Goal: Information Seeking & Learning: Learn about a topic

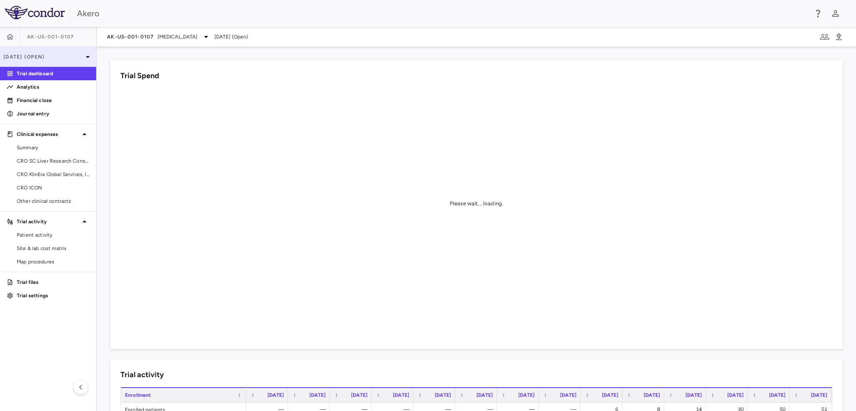
click at [44, 57] on p "[DATE] (Open)" at bounding box center [42, 57] width 79 height 8
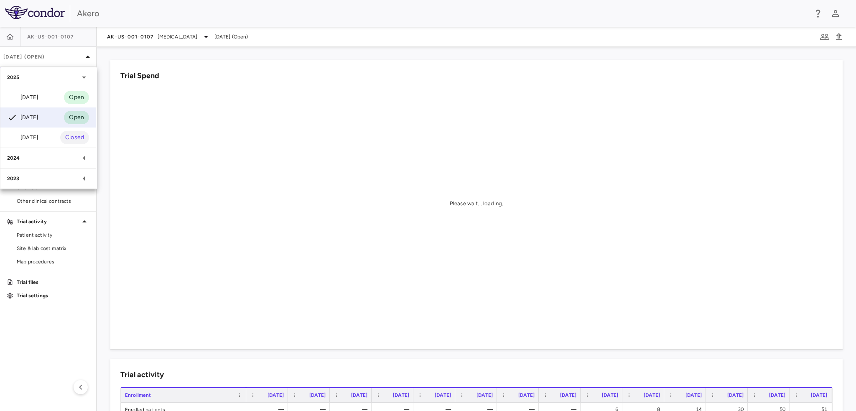
click at [125, 15] on div at bounding box center [428, 205] width 856 height 411
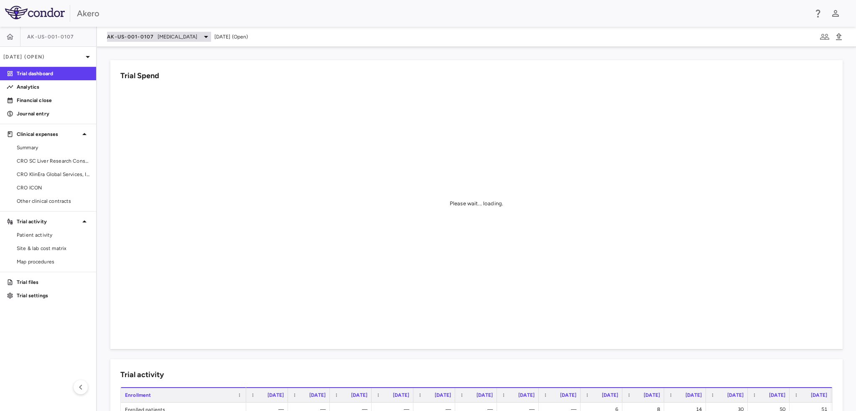
click at [145, 36] on span "AK-US-001-0107" at bounding box center [130, 36] width 47 height 7
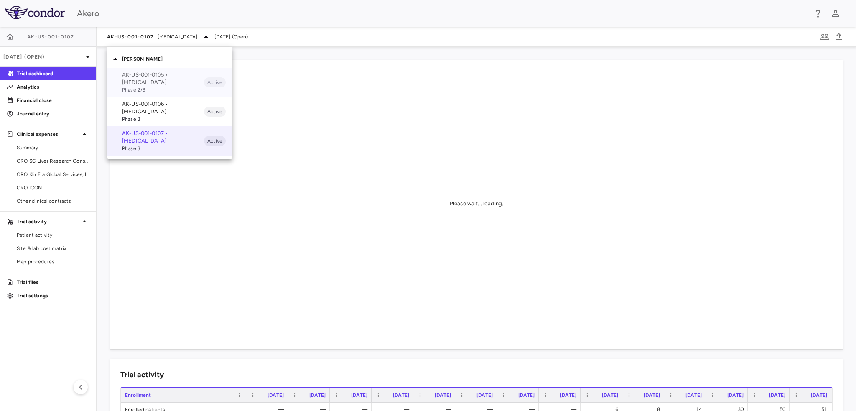
click at [154, 75] on p "AK-US-001-0105 • [MEDICAL_DATA]" at bounding box center [163, 78] width 82 height 15
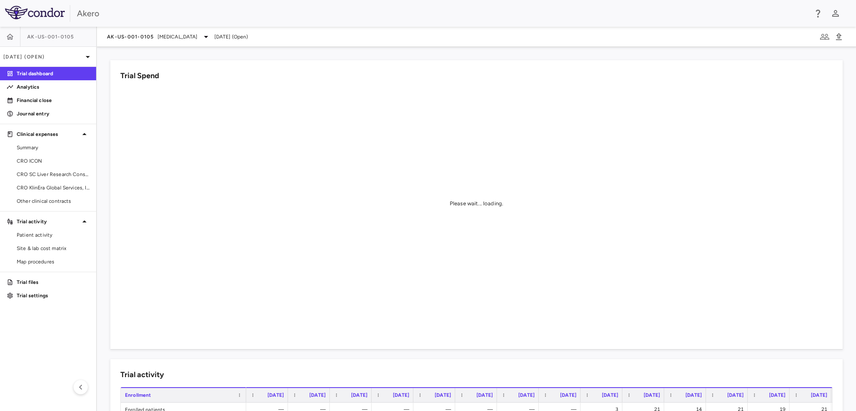
drag, startPoint x: 35, startPoint y: 89, endPoint x: 17, endPoint y: 75, distance: 23.0
click at [35, 89] on p "Analytics" at bounding box center [53, 87] width 73 height 8
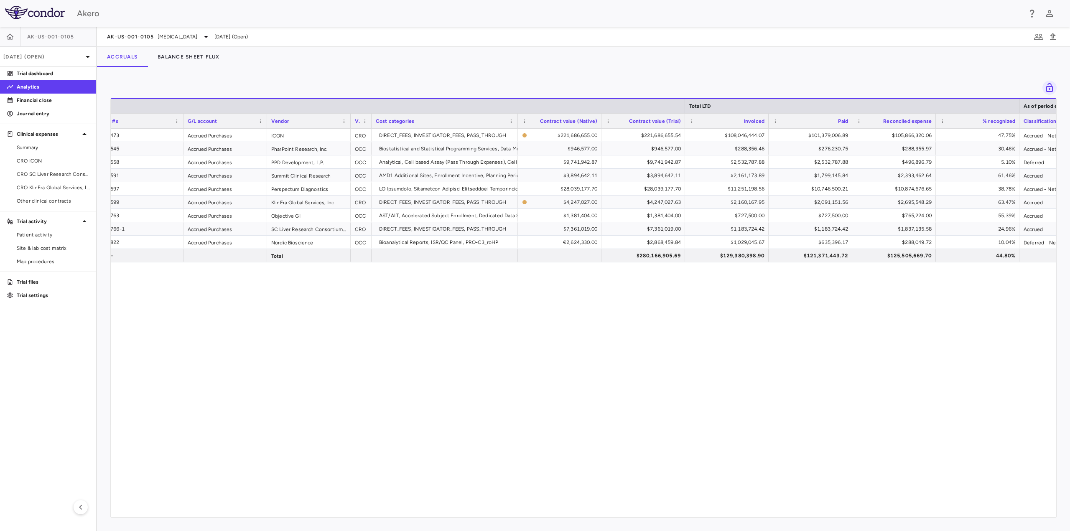
scroll to position [0, 17]
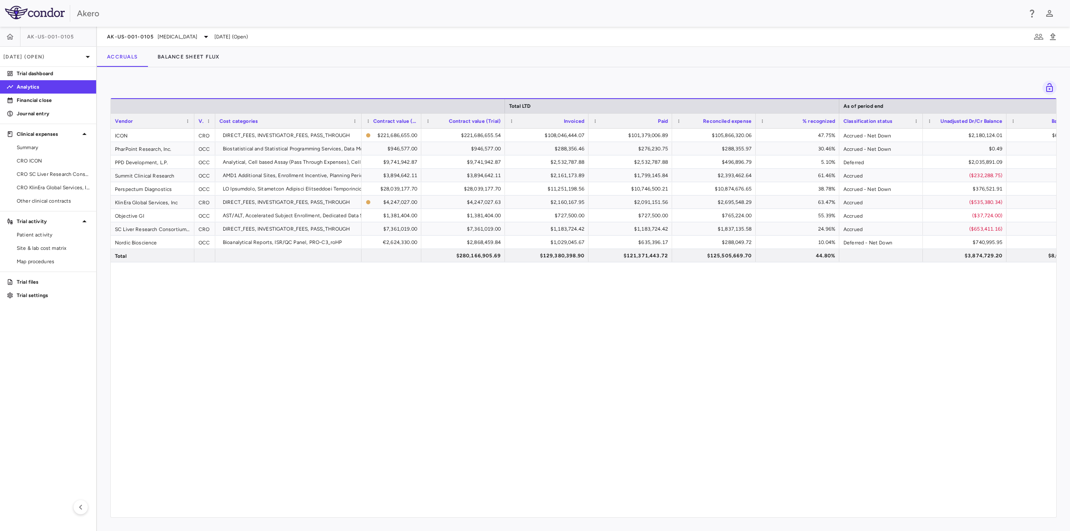
drag, startPoint x: 444, startPoint y: 117, endPoint x: 420, endPoint y: 120, distance: 24.0
click at [420, 120] on div at bounding box center [420, 121] width 3 height 15
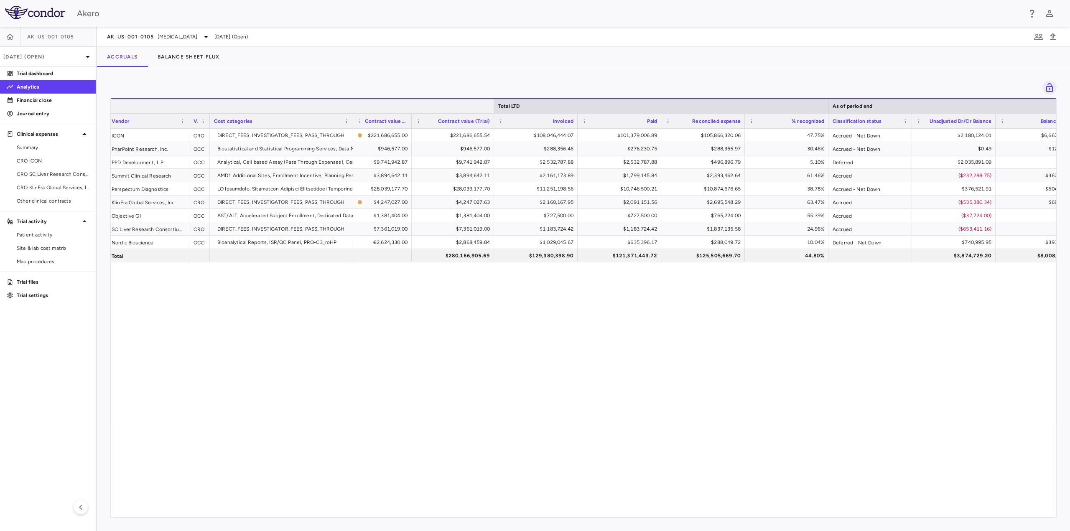
drag, startPoint x: 504, startPoint y: 106, endPoint x: 494, endPoint y: 103, distance: 11.0
click at [494, 103] on div at bounding box center [493, 106] width 3 height 14
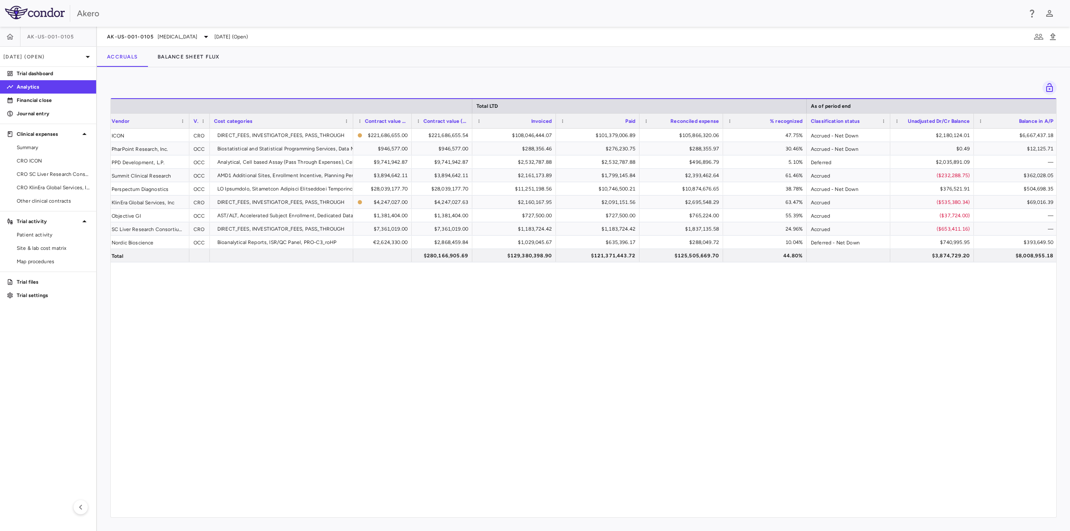
drag, startPoint x: 493, startPoint y: 119, endPoint x: 471, endPoint y: 118, distance: 22.2
click at [471, 118] on div at bounding box center [471, 121] width 3 height 15
click at [557, 120] on div "Paid" at bounding box center [598, 120] width 84 height 15
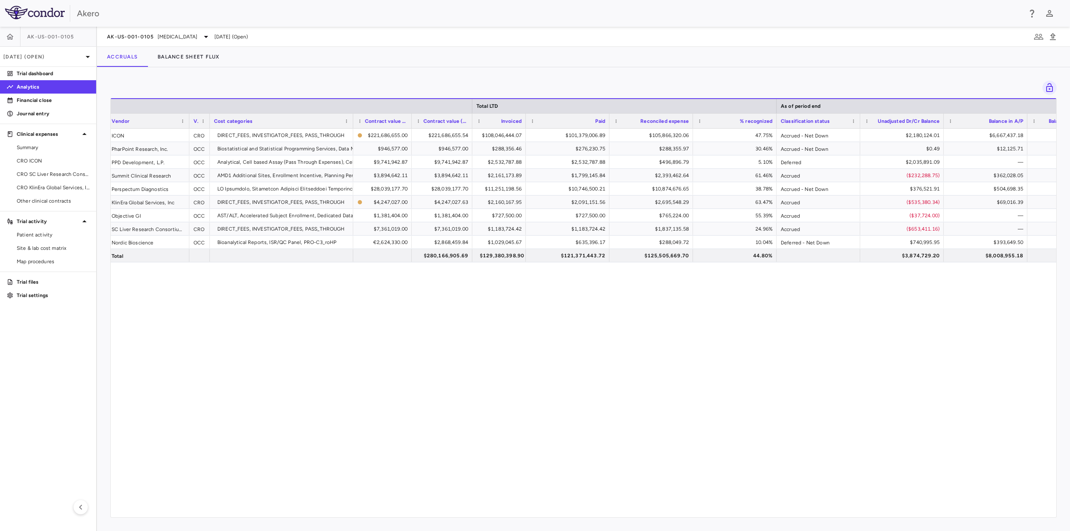
drag, startPoint x: 554, startPoint y: 120, endPoint x: 524, endPoint y: 118, distance: 30.2
click at [524, 118] on div at bounding box center [525, 121] width 3 height 15
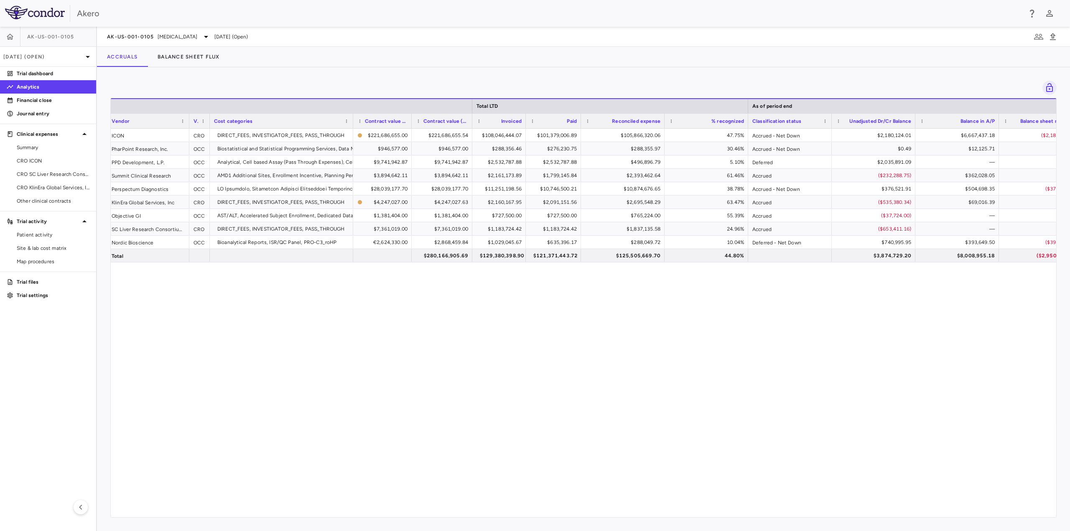
drag, startPoint x: 608, startPoint y: 118, endPoint x: 580, endPoint y: 119, distance: 28.4
click at [580, 119] on div at bounding box center [580, 121] width 3 height 15
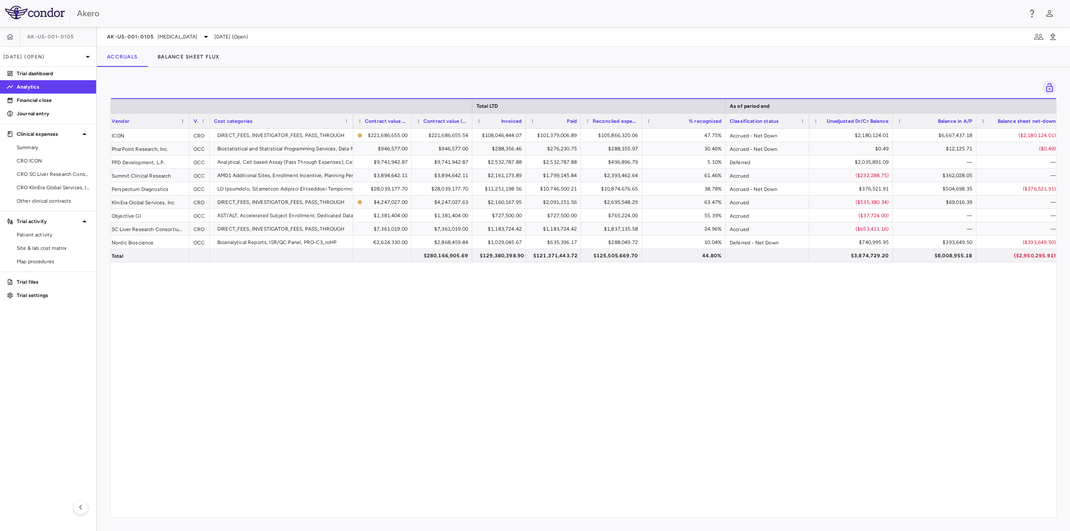
drag, startPoint x: 664, startPoint y: 119, endPoint x: 642, endPoint y: 123, distance: 22.9
click at [642, 123] on div at bounding box center [641, 121] width 3 height 15
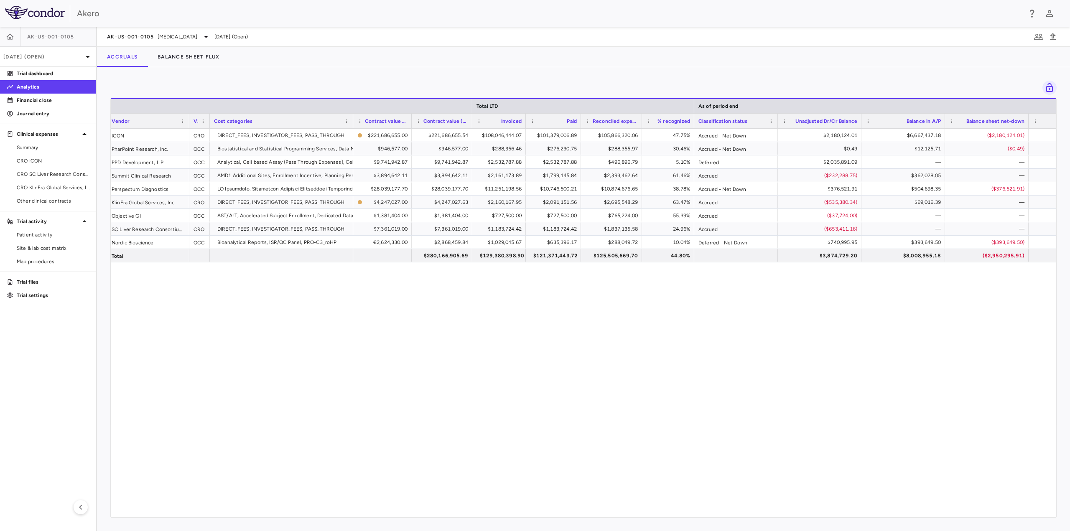
drag, startPoint x: 725, startPoint y: 118, endPoint x: 694, endPoint y: 116, distance: 31.4
click at [694, 116] on div at bounding box center [693, 121] width 3 height 15
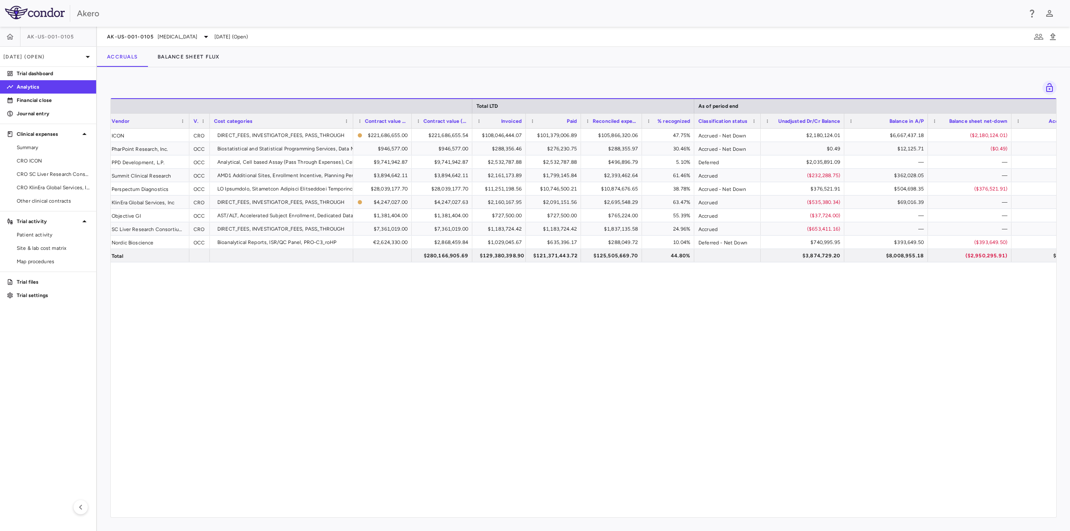
drag, startPoint x: 777, startPoint y: 120, endPoint x: 760, endPoint y: 121, distance: 17.2
click at [760, 121] on div at bounding box center [760, 121] width 3 height 15
drag, startPoint x: 844, startPoint y: 118, endPoint x: 834, endPoint y: 119, distance: 10.1
click at [834, 119] on div at bounding box center [833, 121] width 3 height 15
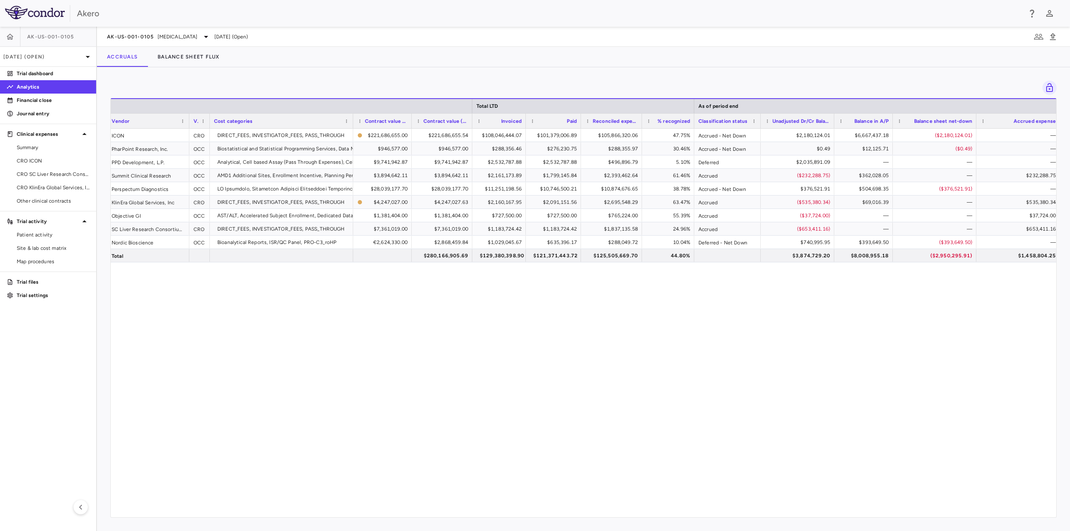
drag, startPoint x: 917, startPoint y: 119, endPoint x: 934, endPoint y: 119, distance: 17.1
click at [856, 120] on div at bounding box center [892, 121] width 3 height 15
drag, startPoint x: 974, startPoint y: 120, endPoint x: 961, endPoint y: 120, distance: 13.0
click at [856, 120] on div at bounding box center [962, 121] width 3 height 15
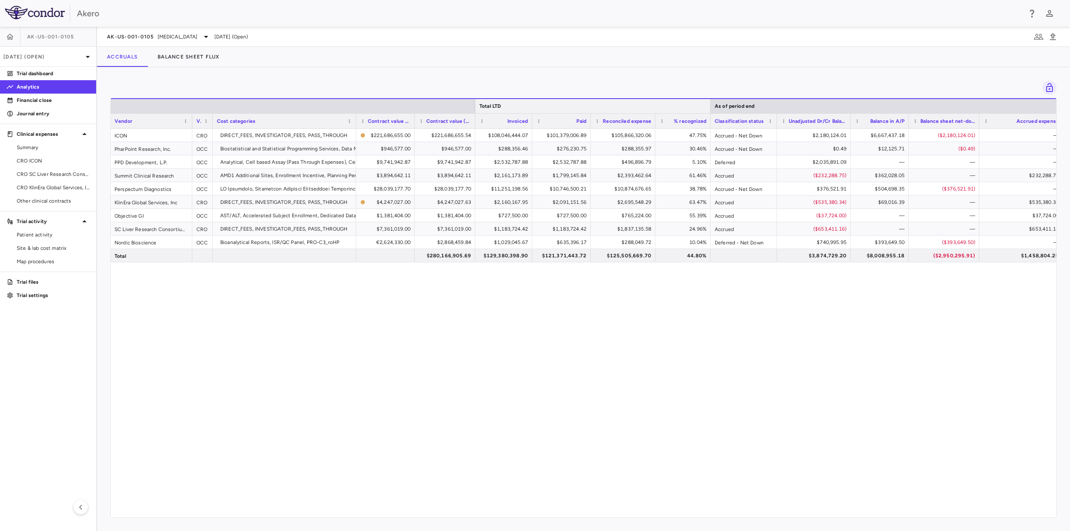
drag, startPoint x: 697, startPoint y: 103, endPoint x: 711, endPoint y: 105, distance: 13.5
click at [711, 105] on div at bounding box center [710, 106] width 3 height 14
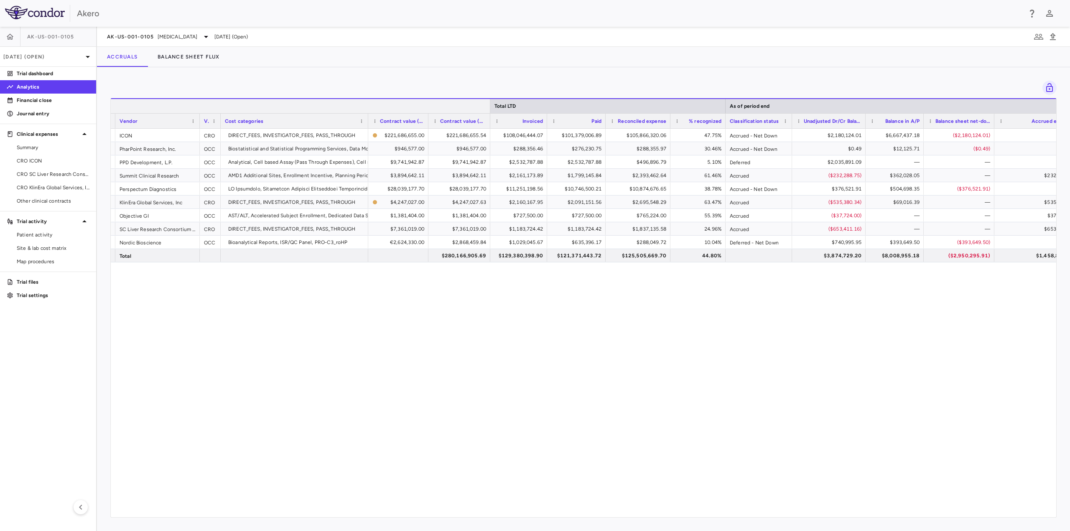
drag, startPoint x: 476, startPoint y: 102, endPoint x: 491, endPoint y: 103, distance: 15.1
click at [491, 103] on div at bounding box center [489, 106] width 3 height 14
click at [730, 100] on div at bounding box center [728, 106] width 3 height 14
click at [493, 102] on div at bounding box center [493, 106] width 3 height 14
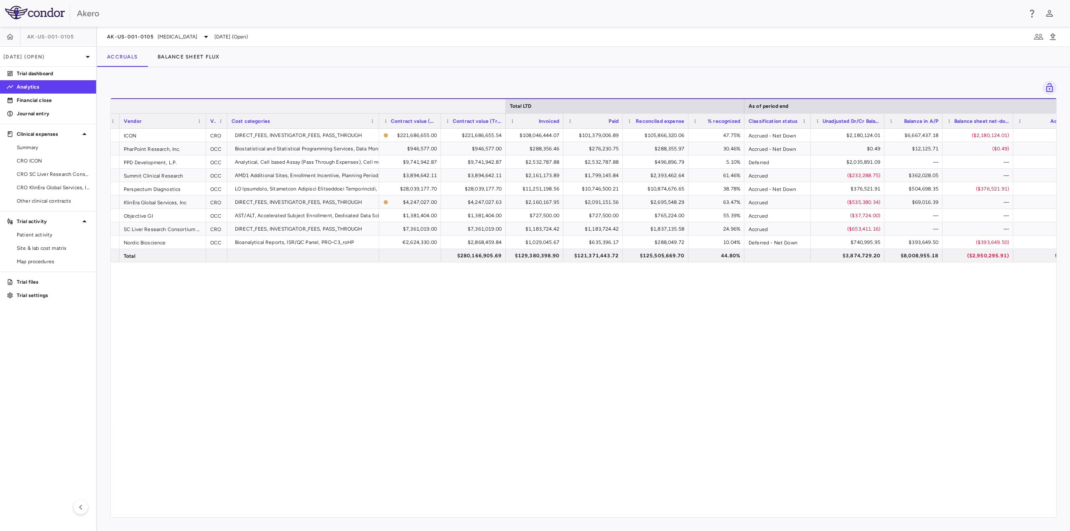
drag, startPoint x: 495, startPoint y: 104, endPoint x: 507, endPoint y: 107, distance: 12.0
click at [507, 107] on div at bounding box center [505, 106] width 3 height 14
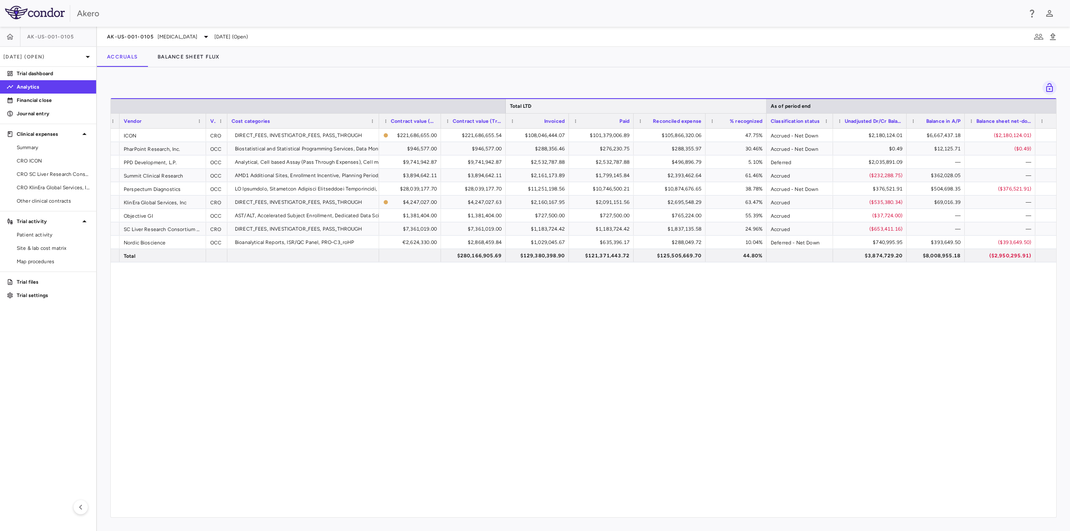
drag, startPoint x: 745, startPoint y: 103, endPoint x: 767, endPoint y: 105, distance: 22.2
click at [767, 105] on div at bounding box center [766, 106] width 3 height 14
click at [37, 166] on link "CRO ICON" at bounding box center [48, 161] width 96 height 13
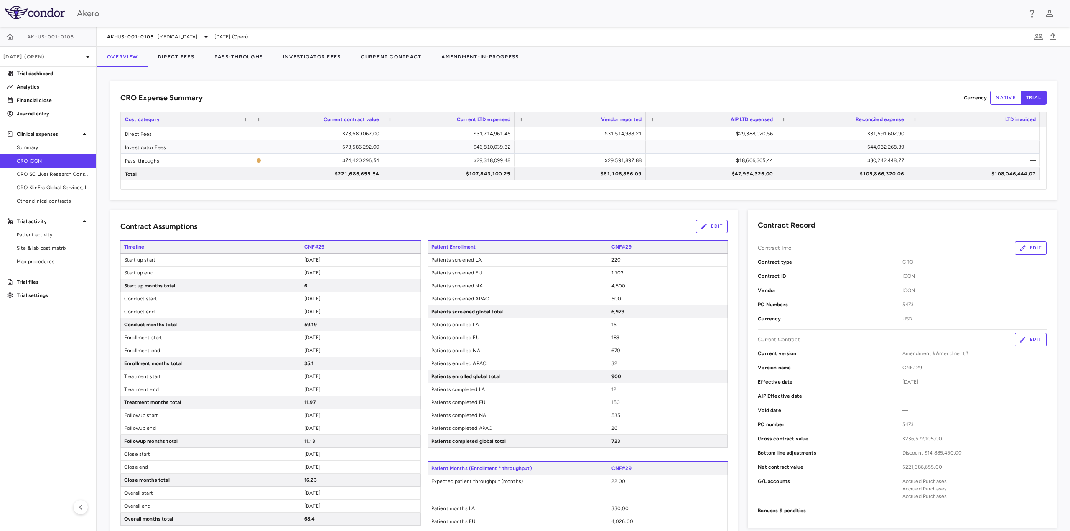
click at [856, 353] on div "CRO Expense Summary Currency native trial Drag here to set row groups Drag here…" at bounding box center [583, 299] width 973 height 464
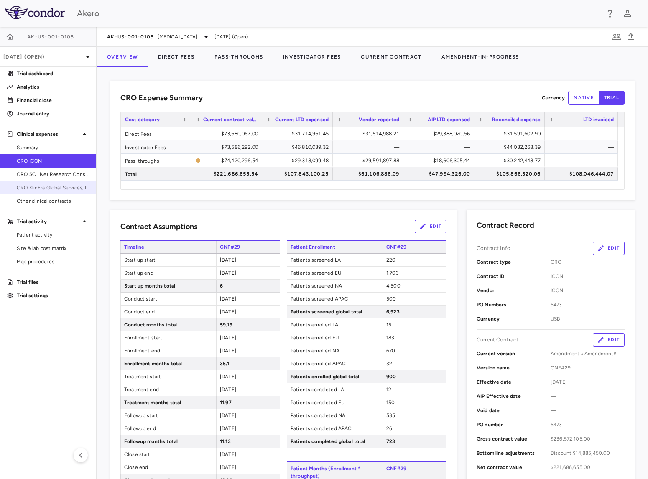
click at [49, 184] on span "CRO KlinEra Global Services, Inc" at bounding box center [53, 188] width 73 height 8
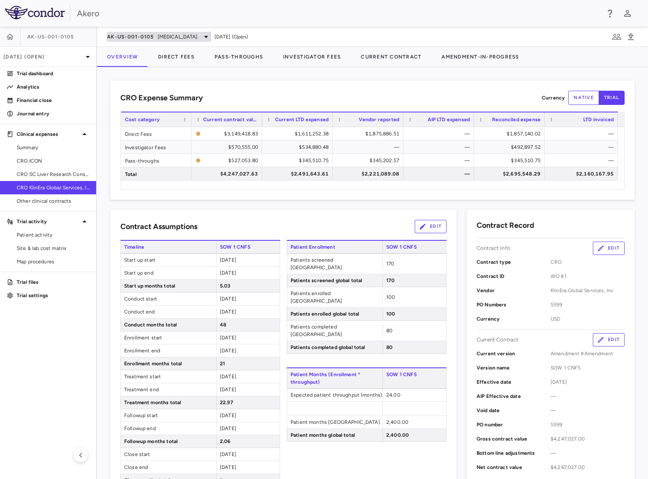
click at [153, 39] on span "AK-US-001-0105" at bounding box center [130, 36] width 47 height 7
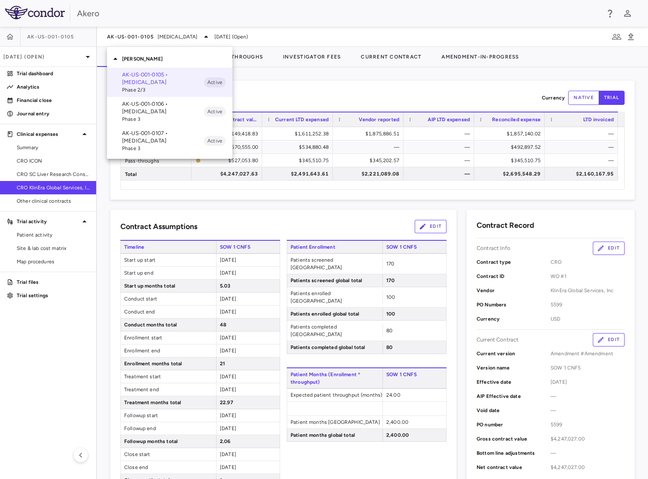
click at [161, 142] on p "AK-US-001-0107 • [MEDICAL_DATA]" at bounding box center [163, 137] width 82 height 15
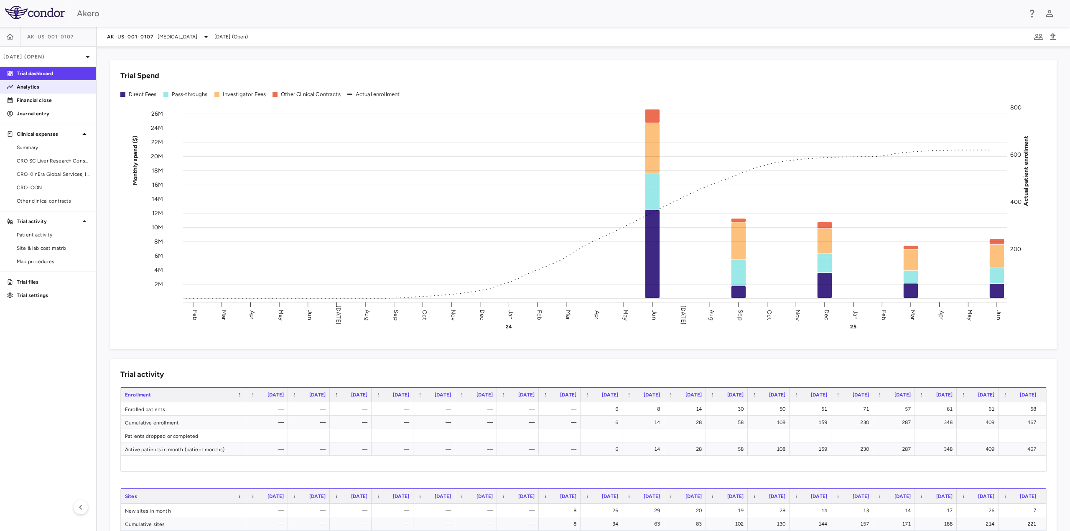
click at [35, 89] on p "Analytics" at bounding box center [53, 87] width 73 height 8
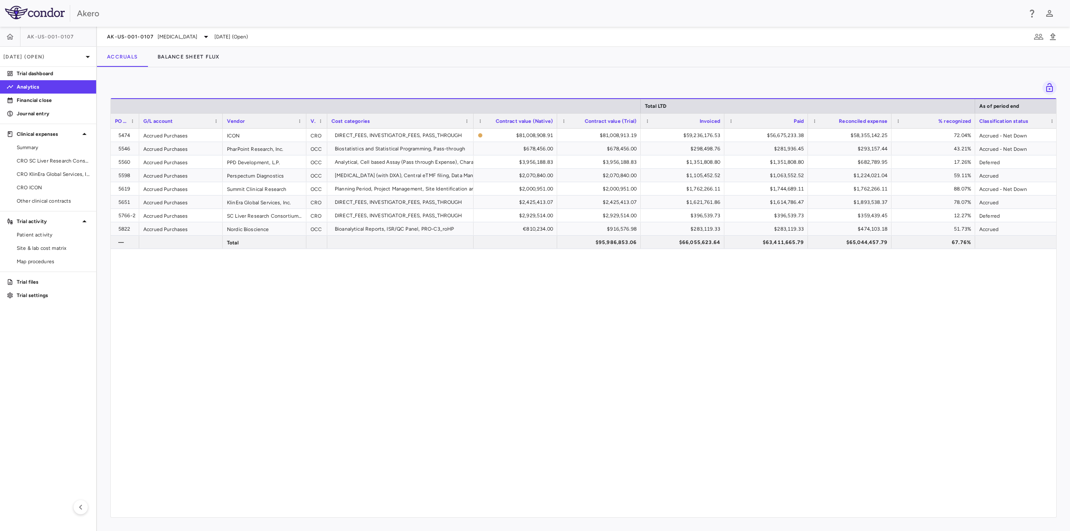
drag, startPoint x: 194, startPoint y: 118, endPoint x: 138, endPoint y: 120, distance: 55.2
click at [138, 120] on div at bounding box center [138, 121] width 3 height 15
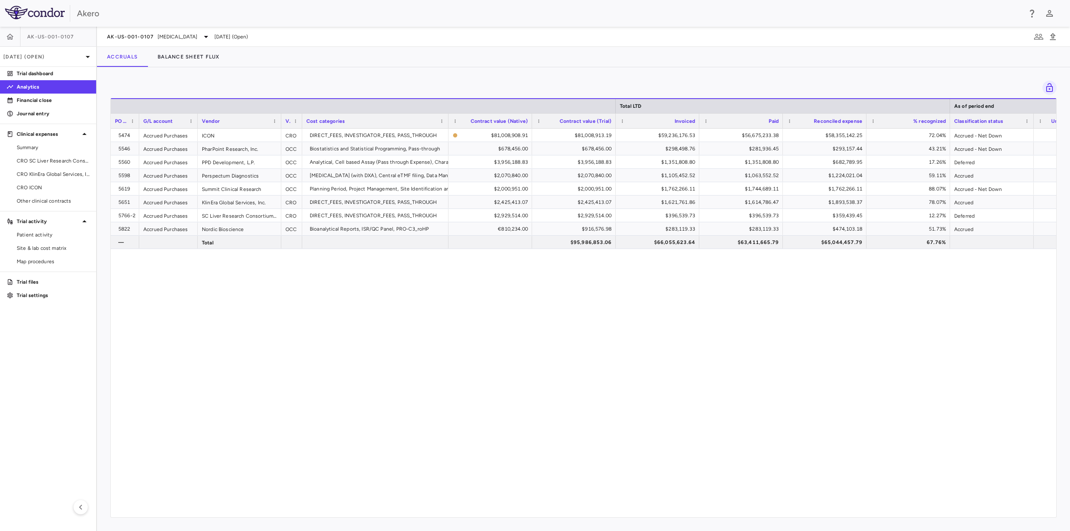
drag, startPoint x: 222, startPoint y: 116, endPoint x: 197, endPoint y: 119, distance: 25.7
click at [197, 119] on div at bounding box center [197, 121] width 3 height 15
click at [532, 120] on div "Contract value (Trial)" at bounding box center [574, 120] width 84 height 15
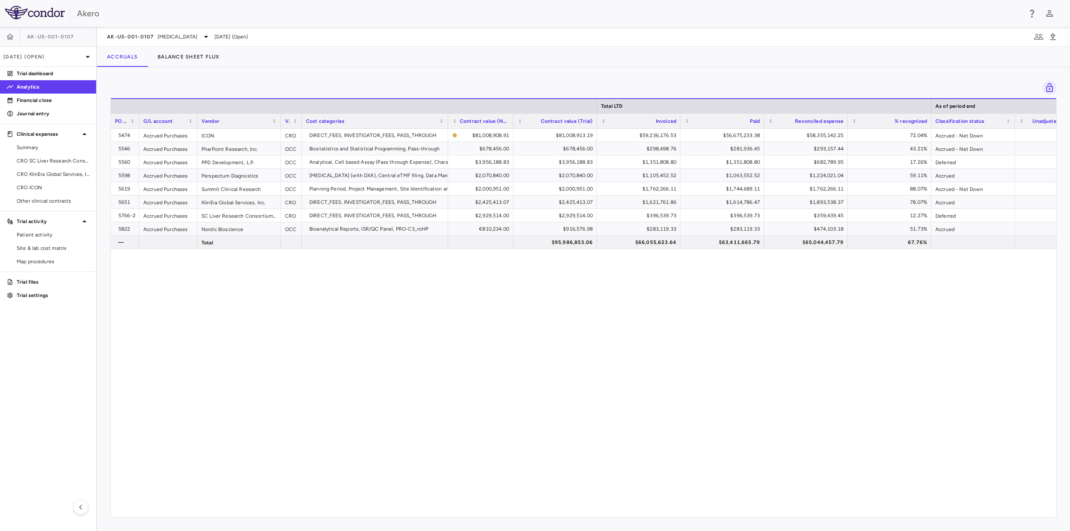
drag, startPoint x: 531, startPoint y: 120, endPoint x: 513, endPoint y: 120, distance: 18.4
click at [513, 120] on div at bounding box center [512, 121] width 3 height 15
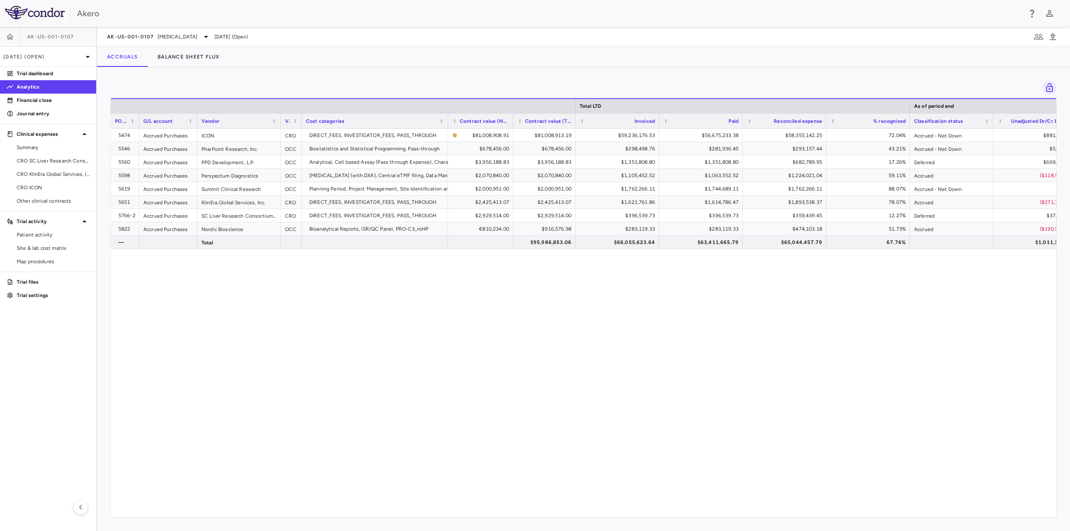
drag, startPoint x: 595, startPoint y: 119, endPoint x: 574, endPoint y: 122, distance: 21.6
click at [574, 122] on div at bounding box center [575, 121] width 3 height 15
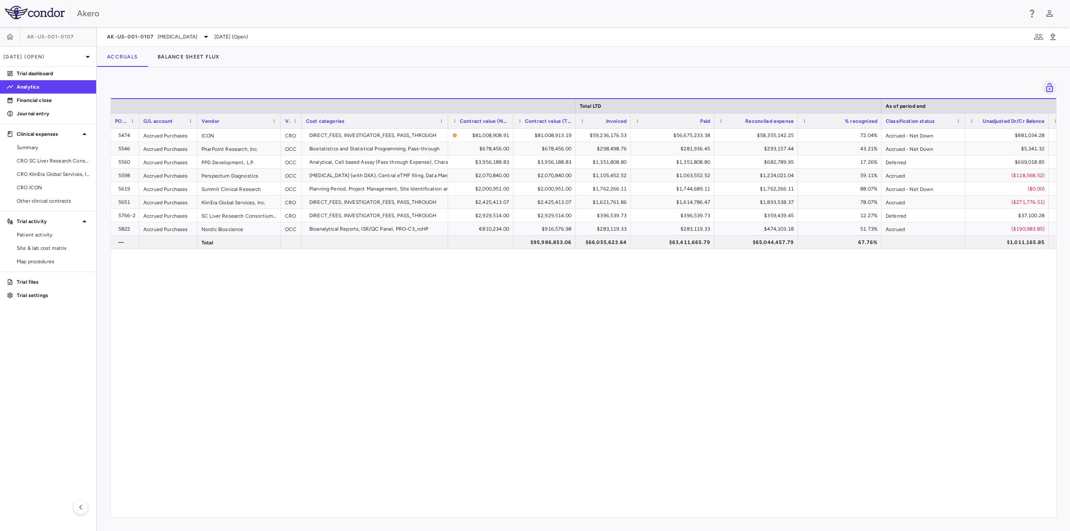
drag, startPoint x: 659, startPoint y: 118, endPoint x: 630, endPoint y: 122, distance: 28.7
click at [630, 122] on div at bounding box center [630, 121] width 3 height 15
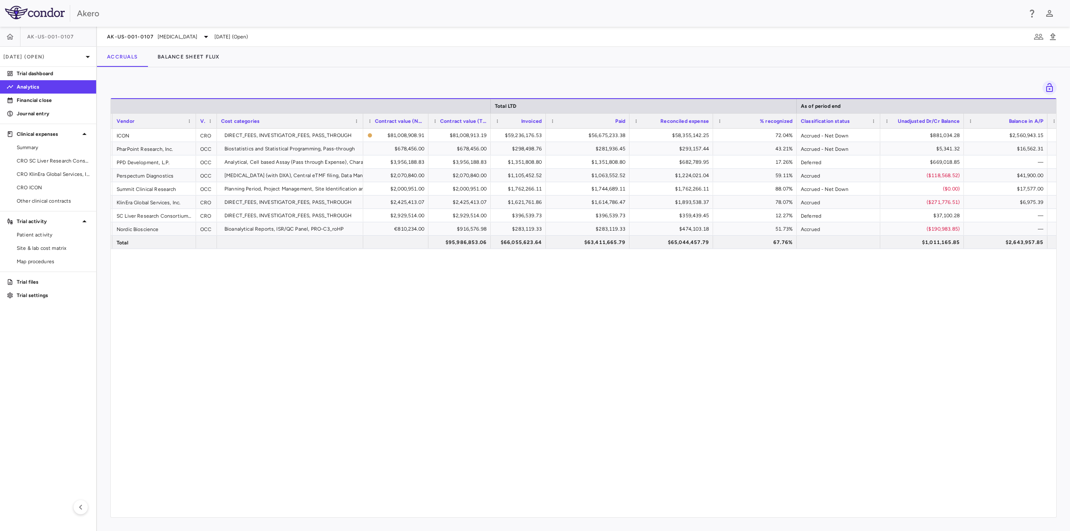
scroll to position [0, 86]
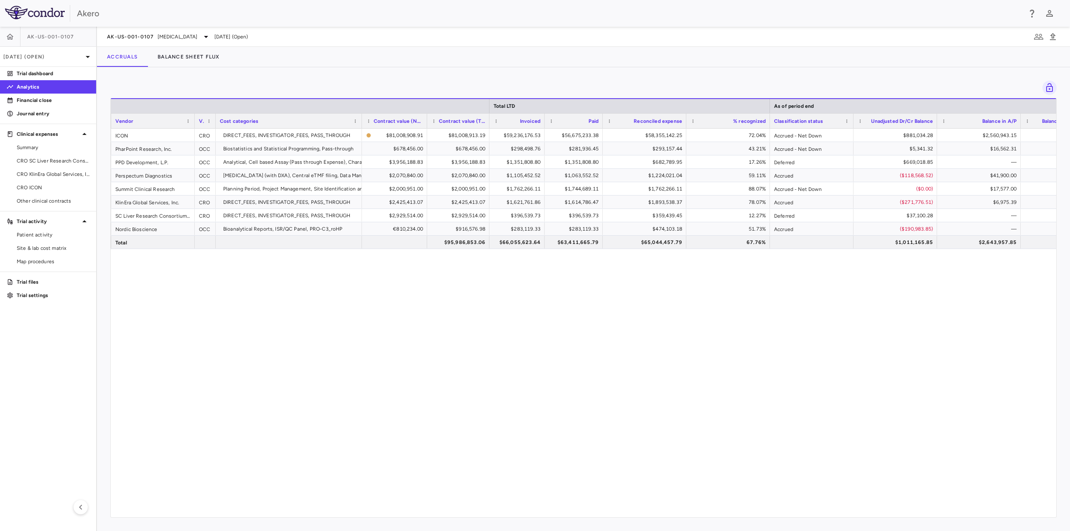
drag, startPoint x: 628, startPoint y: 117, endPoint x: 603, endPoint y: 117, distance: 25.5
click at [603, 117] on div at bounding box center [602, 121] width 3 height 15
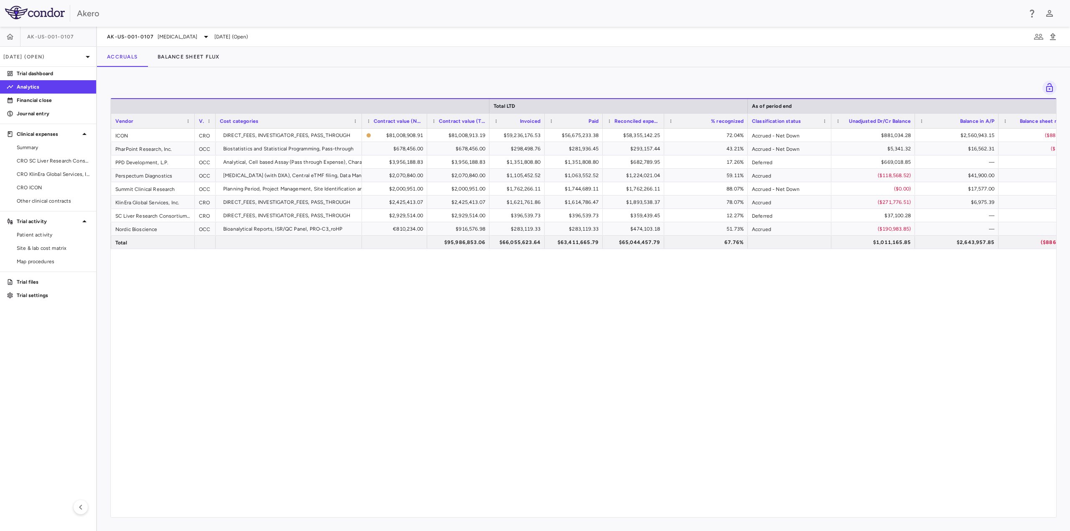
drag, startPoint x: 686, startPoint y: 119, endPoint x: 664, endPoint y: 121, distance: 22.2
click at [664, 121] on div at bounding box center [663, 121] width 3 height 15
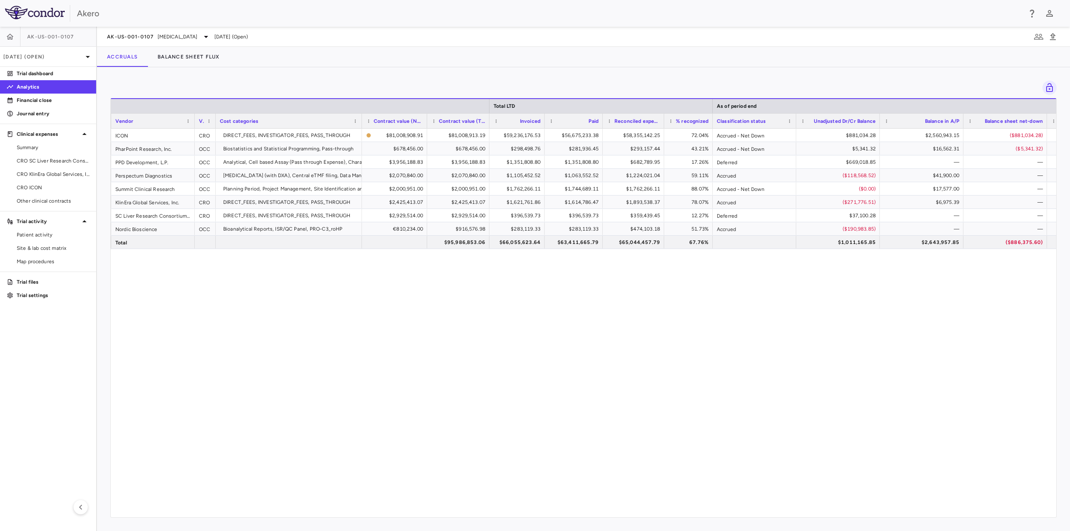
drag, startPoint x: 748, startPoint y: 122, endPoint x: 712, endPoint y: 121, distance: 35.1
click at [712, 121] on div at bounding box center [712, 121] width 3 height 15
drag, startPoint x: 796, startPoint y: 120, endPoint x: 781, endPoint y: 120, distance: 15.1
click at [781, 120] on div at bounding box center [780, 121] width 3 height 15
drag, startPoint x: 34, startPoint y: 185, endPoint x: 775, endPoint y: 8, distance: 761.7
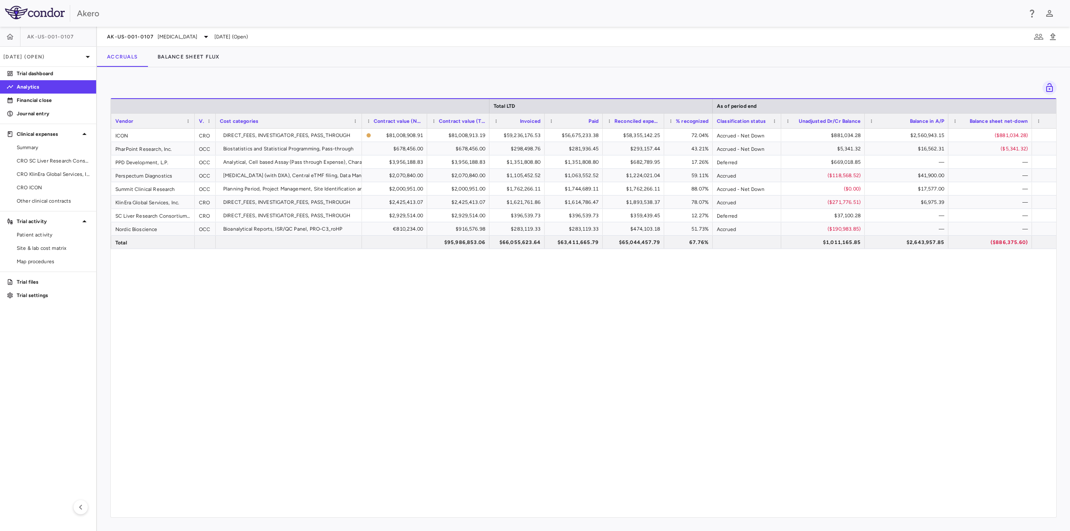
click at [34, 186] on span "CRO ICON" at bounding box center [53, 188] width 73 height 8
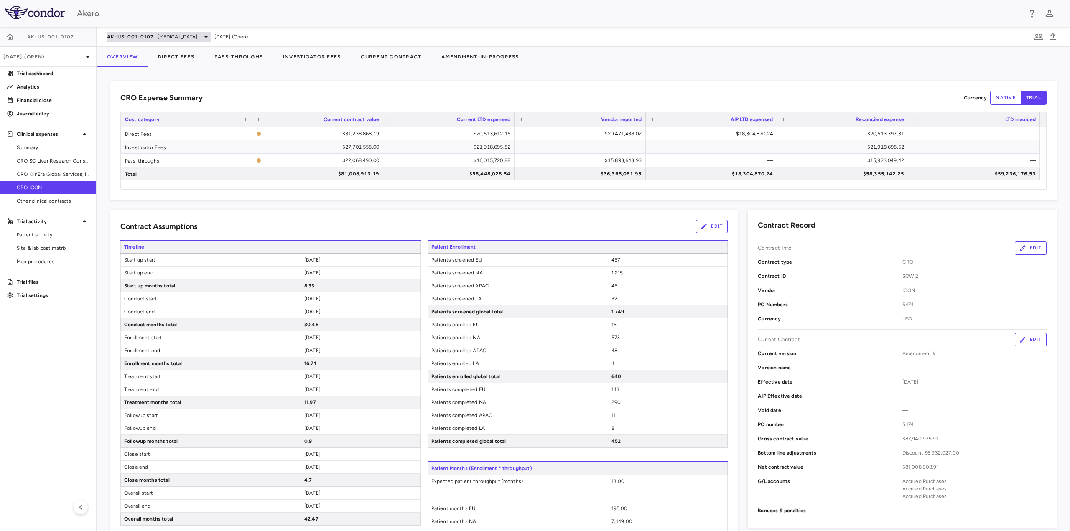
click at [198, 35] on span "[MEDICAL_DATA]" at bounding box center [178, 37] width 40 height 8
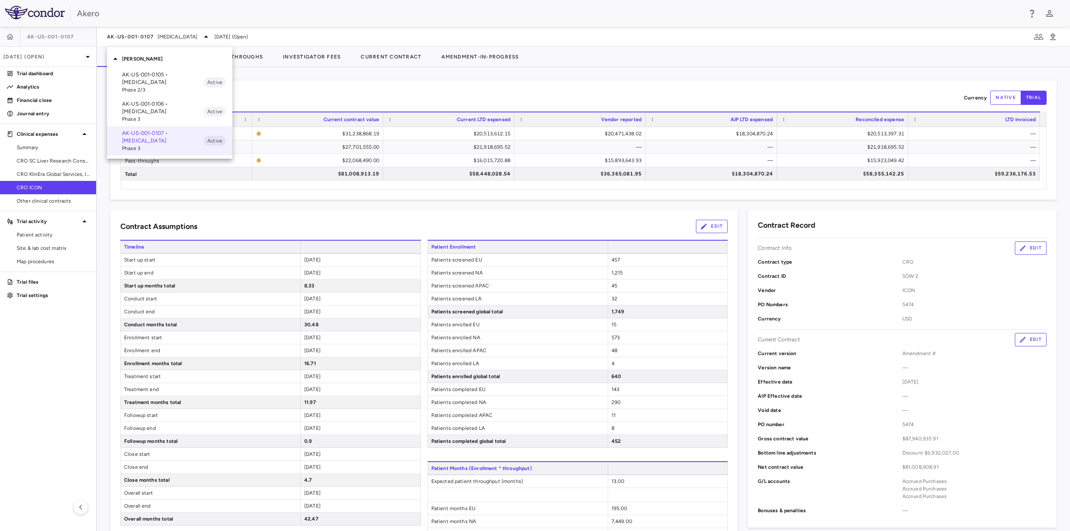
click at [188, 109] on p "AK-US-001-0106 • [MEDICAL_DATA]" at bounding box center [163, 107] width 82 height 15
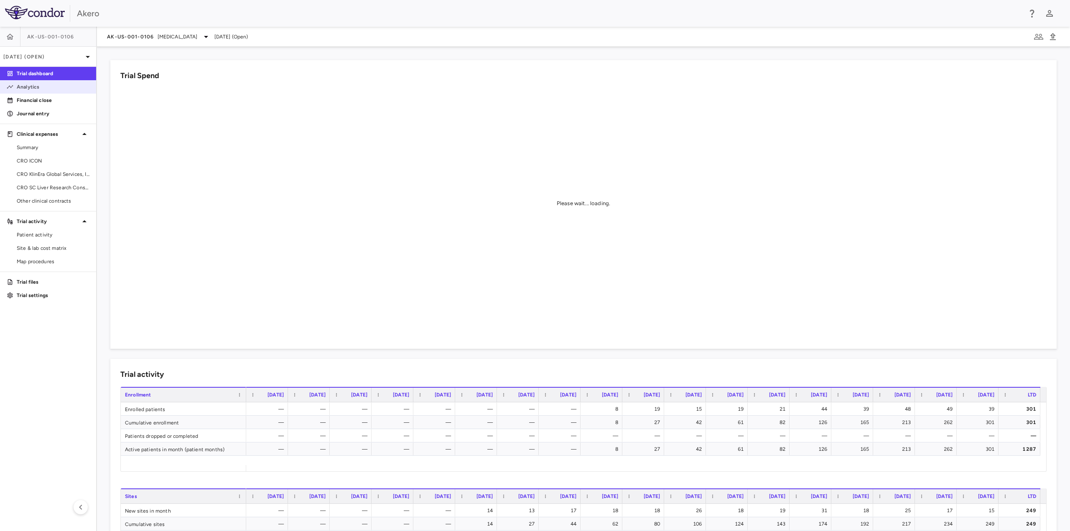
click at [23, 83] on p "Analytics" at bounding box center [53, 87] width 73 height 8
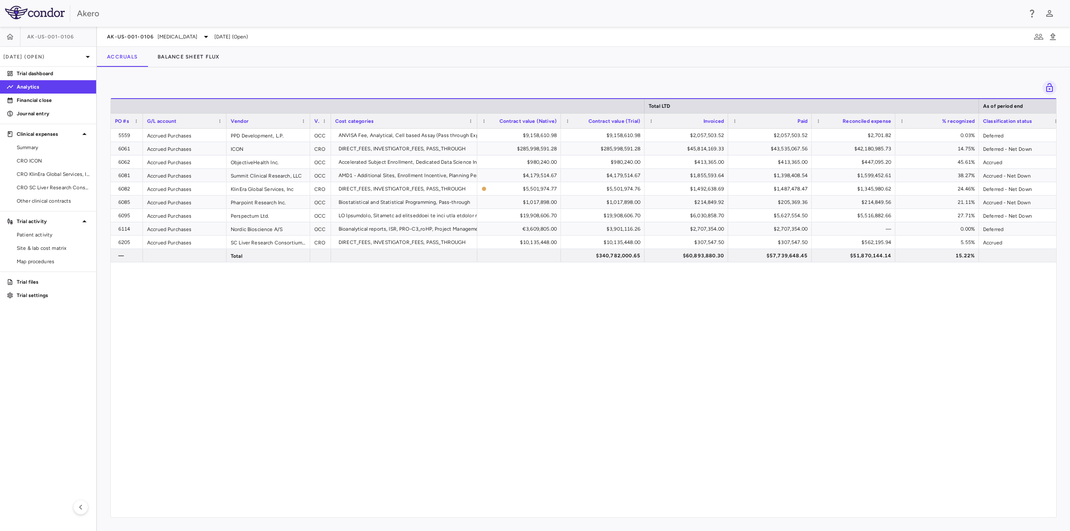
drag, startPoint x: 193, startPoint y: 118, endPoint x: 142, endPoint y: 121, distance: 51.5
click at [142, 121] on div at bounding box center [142, 121] width 3 height 15
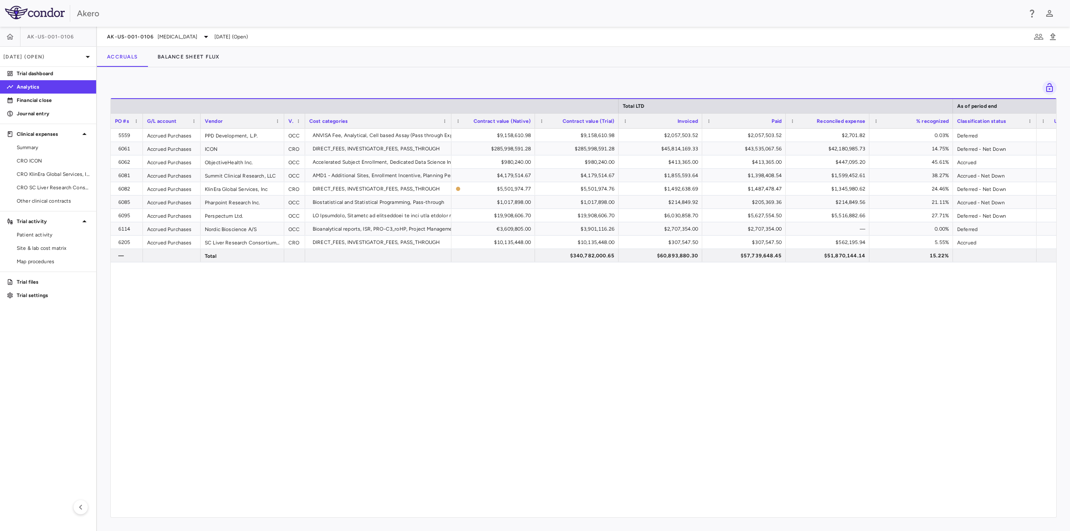
drag, startPoint x: 225, startPoint y: 120, endPoint x: 199, endPoint y: 118, distance: 26.0
click at [199, 118] on div at bounding box center [200, 121] width 3 height 15
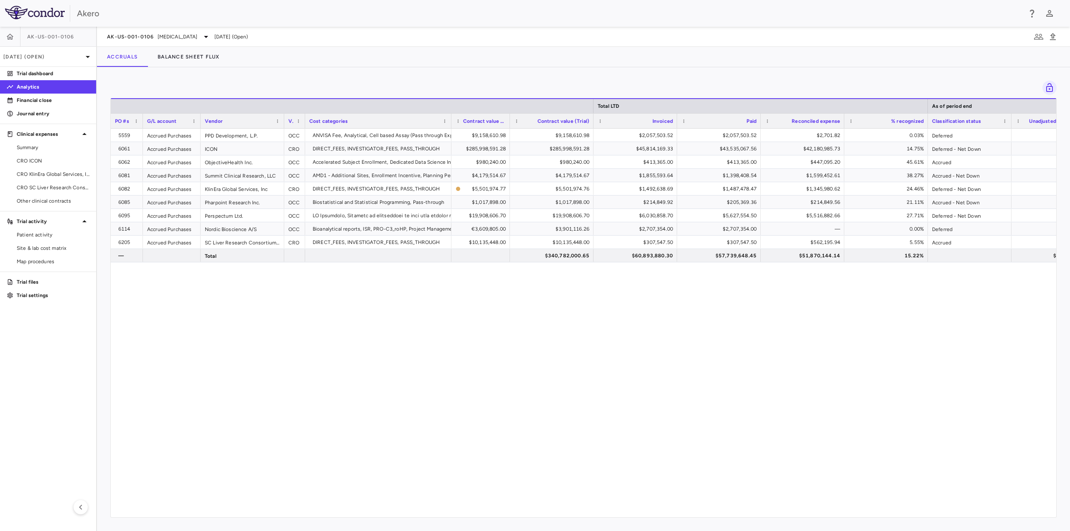
drag, startPoint x: 534, startPoint y: 118, endPoint x: 509, endPoint y: 121, distance: 24.8
click at [508, 121] on div at bounding box center [509, 121] width 3 height 15
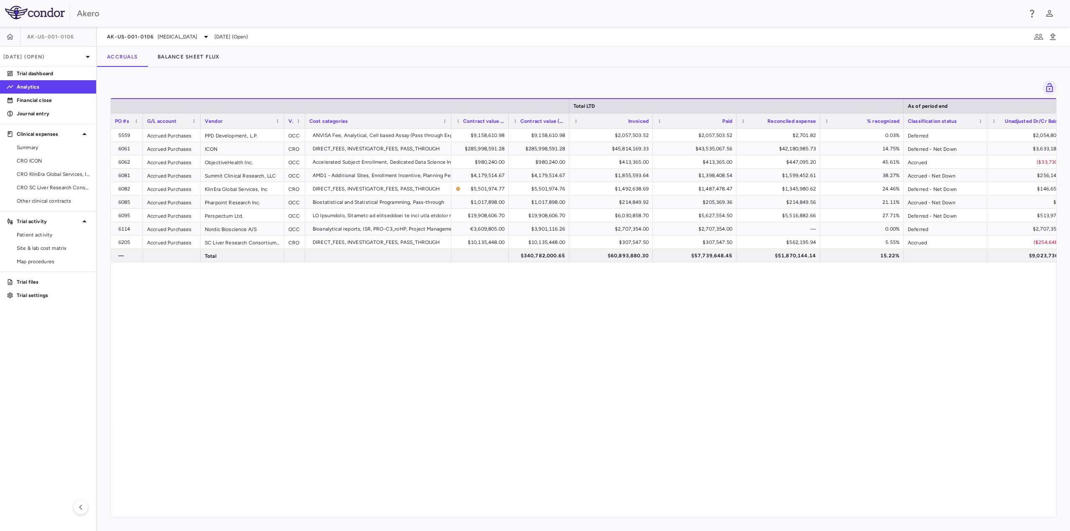
drag, startPoint x: 592, startPoint y: 119, endPoint x: 569, endPoint y: 121, distance: 23.1
click at [569, 121] on div at bounding box center [568, 121] width 3 height 15
click at [653, 116] on div "Paid" at bounding box center [695, 120] width 84 height 15
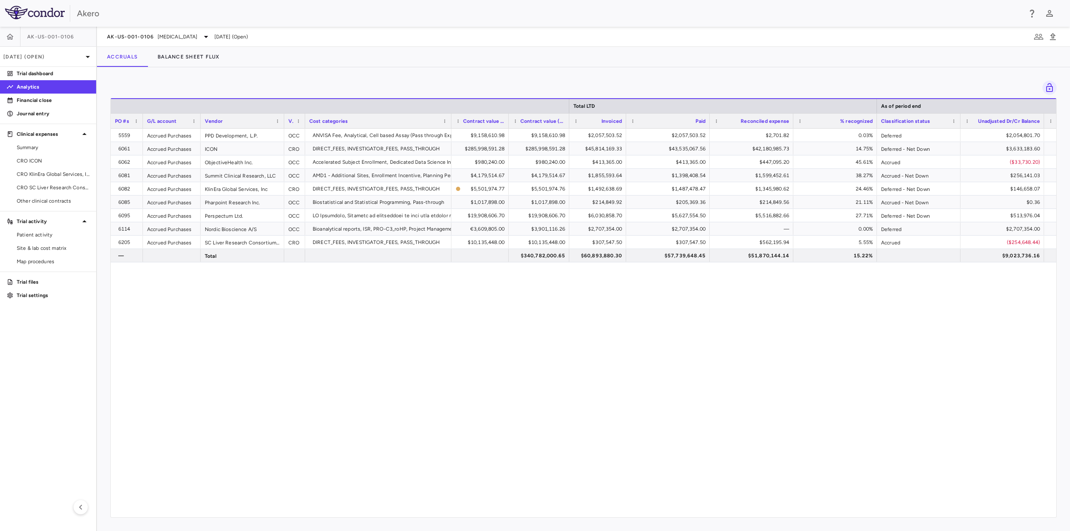
drag, startPoint x: 653, startPoint y: 118, endPoint x: 625, endPoint y: 121, distance: 27.3
click at [625, 121] on div at bounding box center [625, 121] width 3 height 15
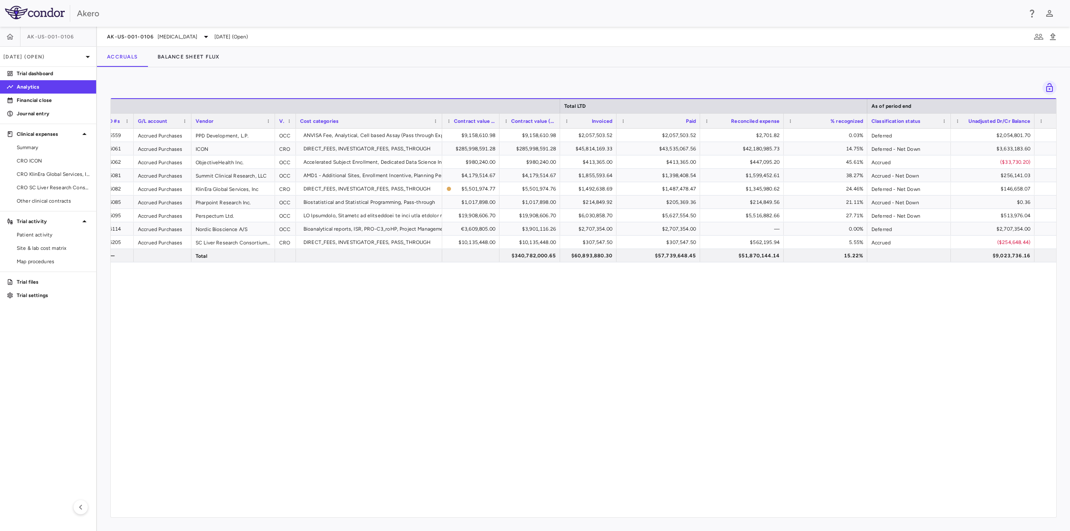
scroll to position [0, 13]
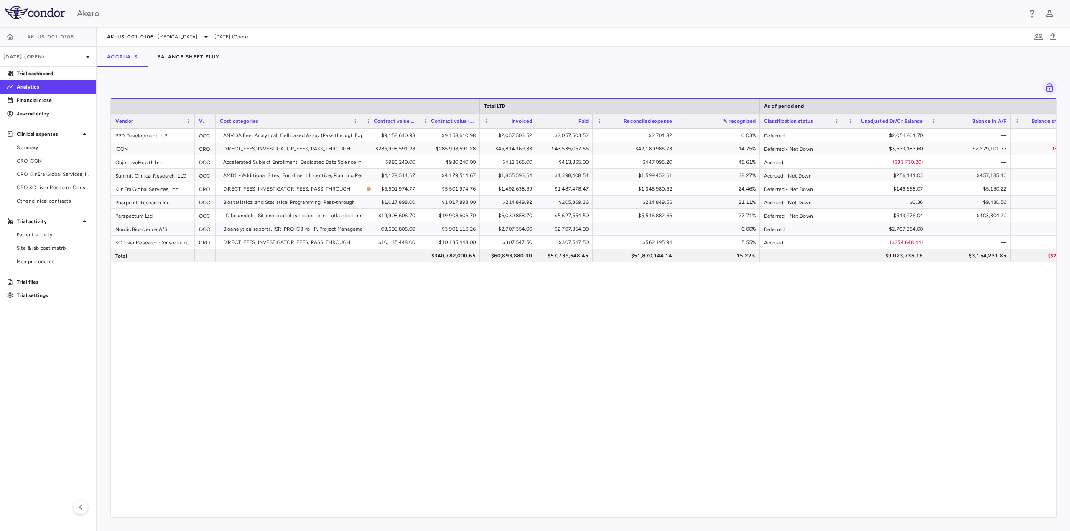
drag, startPoint x: 618, startPoint y: 121, endPoint x: 591, endPoint y: 122, distance: 27.2
click at [591, 122] on div at bounding box center [592, 121] width 3 height 15
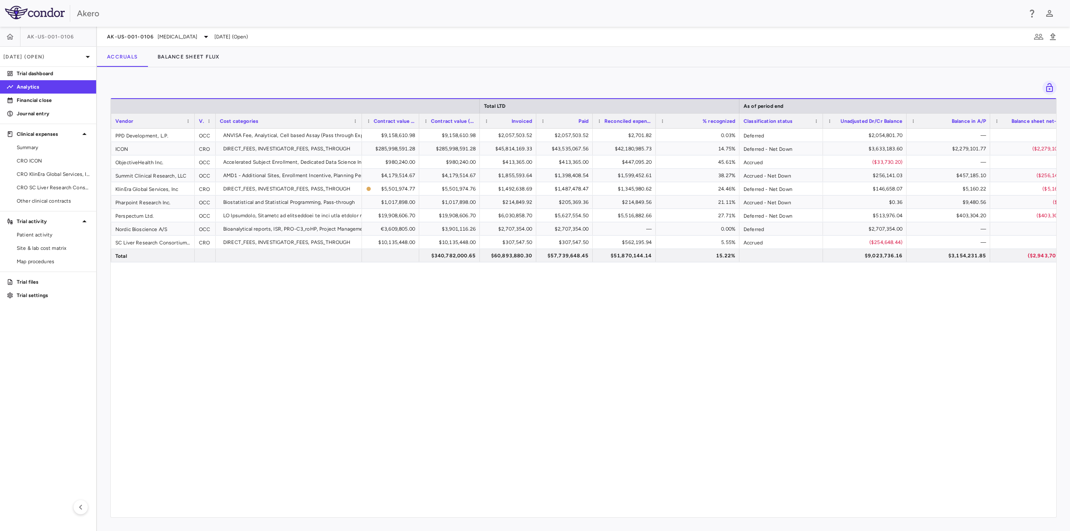
drag, startPoint x: 675, startPoint y: 119, endPoint x: 654, endPoint y: 120, distance: 20.5
click at [654, 120] on div at bounding box center [655, 121] width 3 height 15
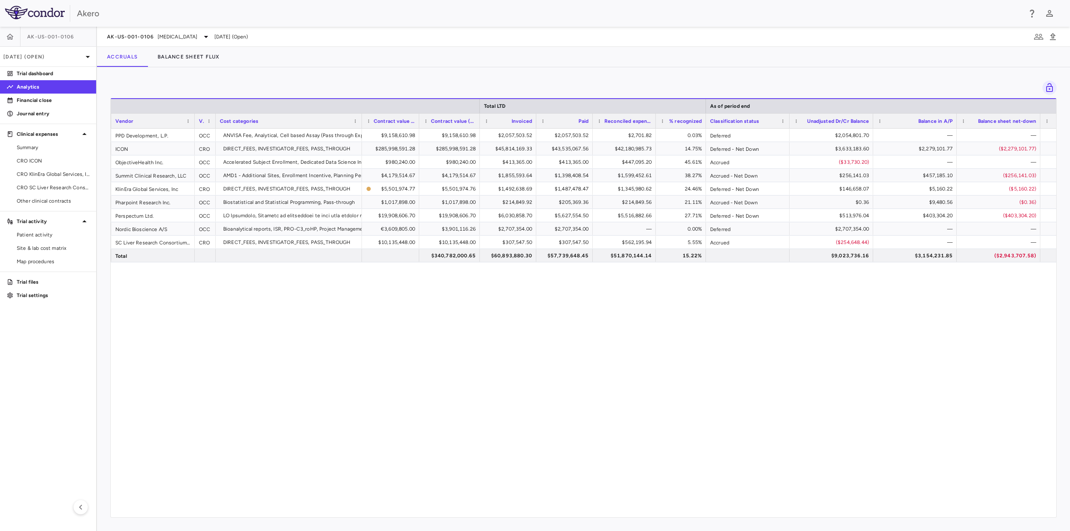
drag, startPoint x: 738, startPoint y: 123, endPoint x: 704, endPoint y: 125, distance: 34.0
click at [704, 125] on div at bounding box center [705, 121] width 3 height 15
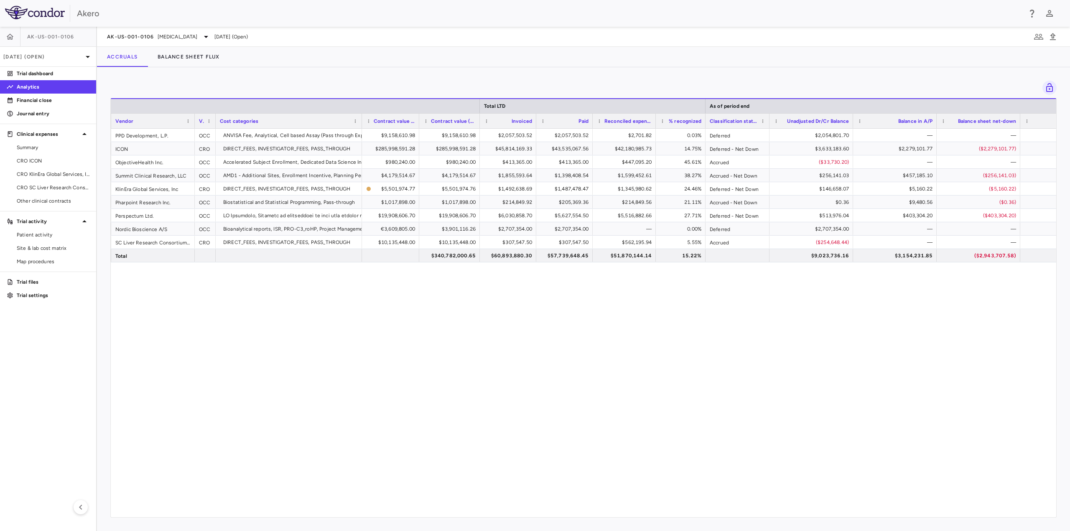
drag, startPoint x: 788, startPoint y: 121, endPoint x: 768, endPoint y: 125, distance: 20.0
click at [768, 125] on div at bounding box center [769, 121] width 3 height 15
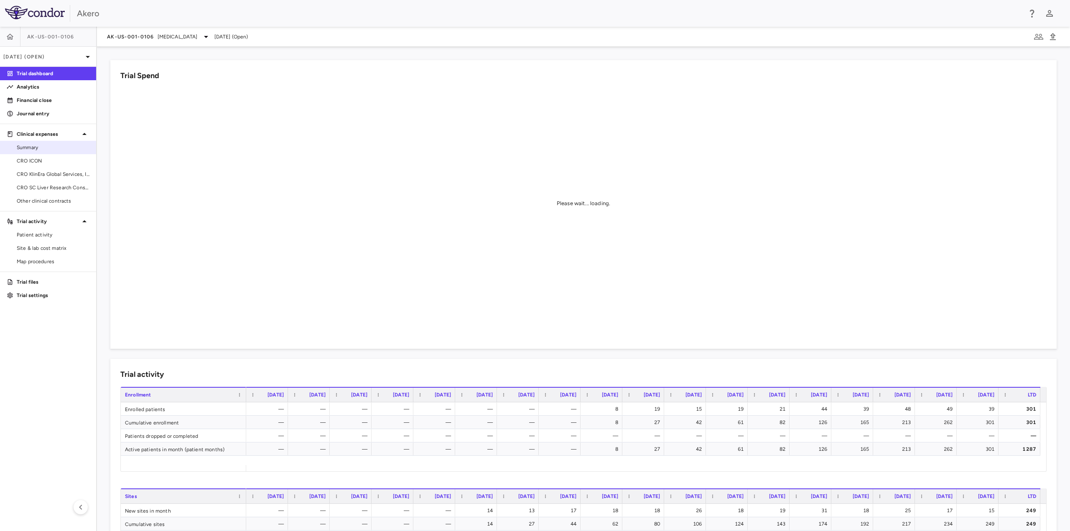
click at [33, 149] on span "Summary" at bounding box center [53, 148] width 73 height 8
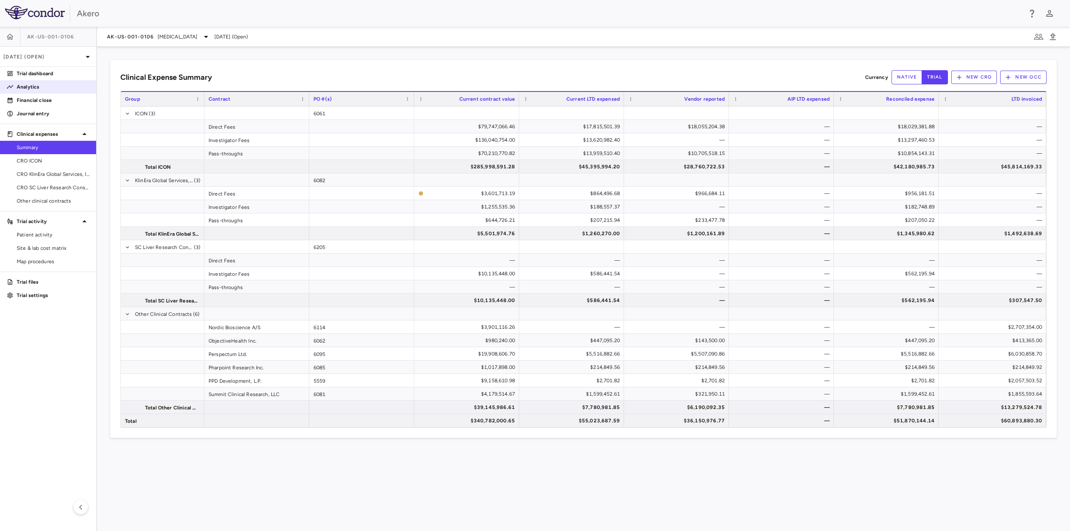
click at [27, 84] on p "Analytics" at bounding box center [53, 87] width 73 height 8
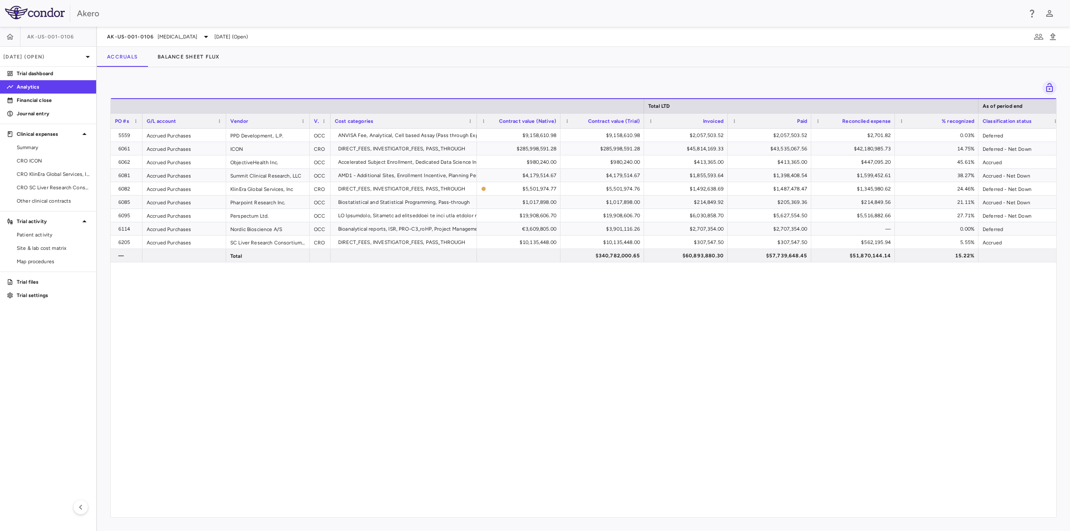
drag, startPoint x: 194, startPoint y: 118, endPoint x: 142, endPoint y: 122, distance: 52.0
click at [142, 122] on div at bounding box center [141, 121] width 3 height 15
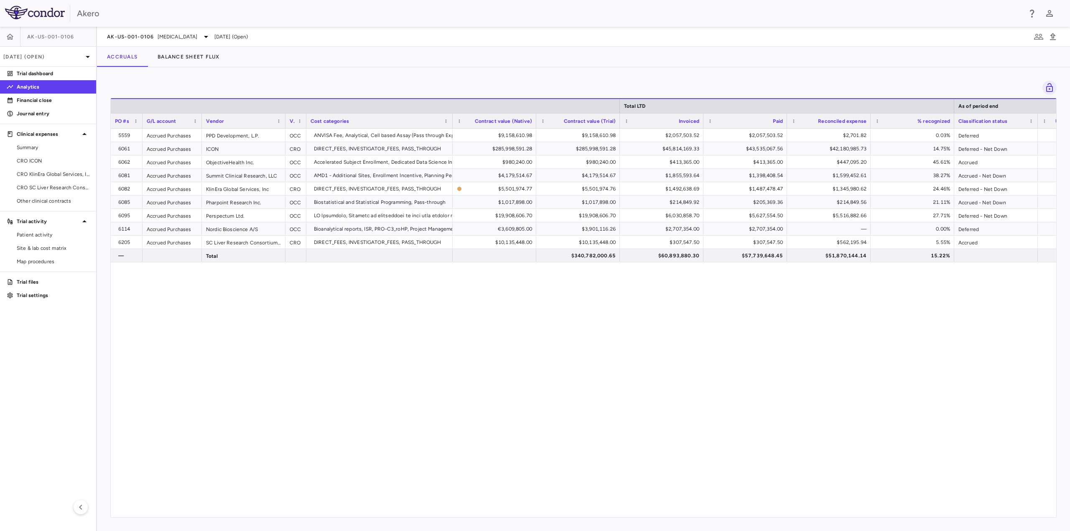
drag, startPoint x: 225, startPoint y: 120, endPoint x: 200, endPoint y: 124, distance: 25.8
click at [201, 123] on div at bounding box center [201, 121] width 3 height 15
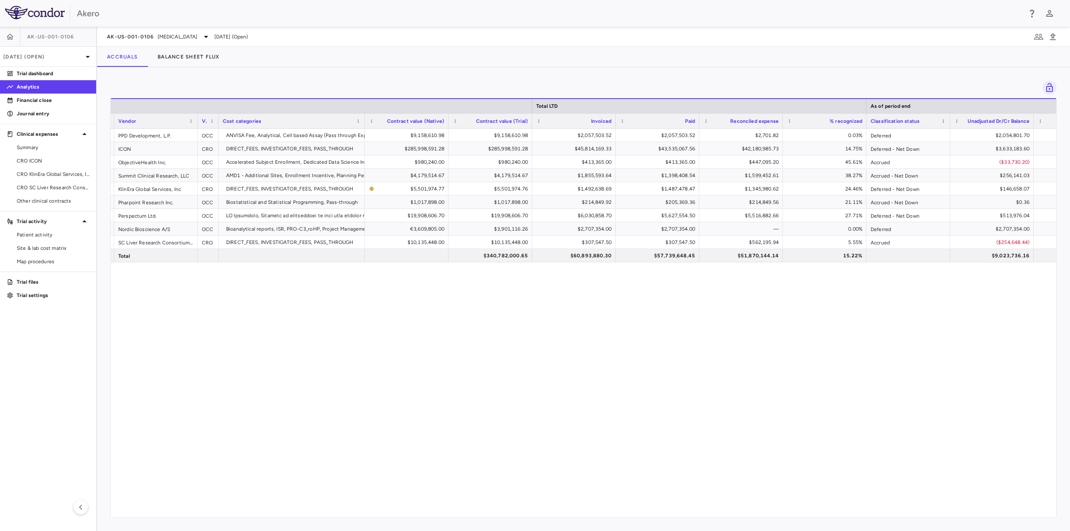
scroll to position [0, 89]
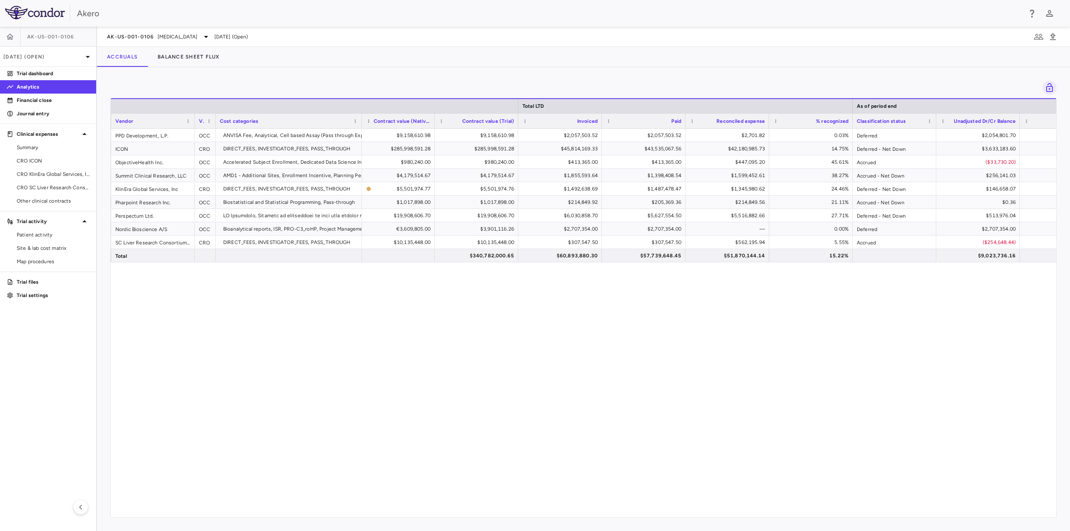
drag, startPoint x: 445, startPoint y: 118, endPoint x: 434, endPoint y: 118, distance: 10.9
click at [434, 118] on div at bounding box center [434, 121] width 3 height 15
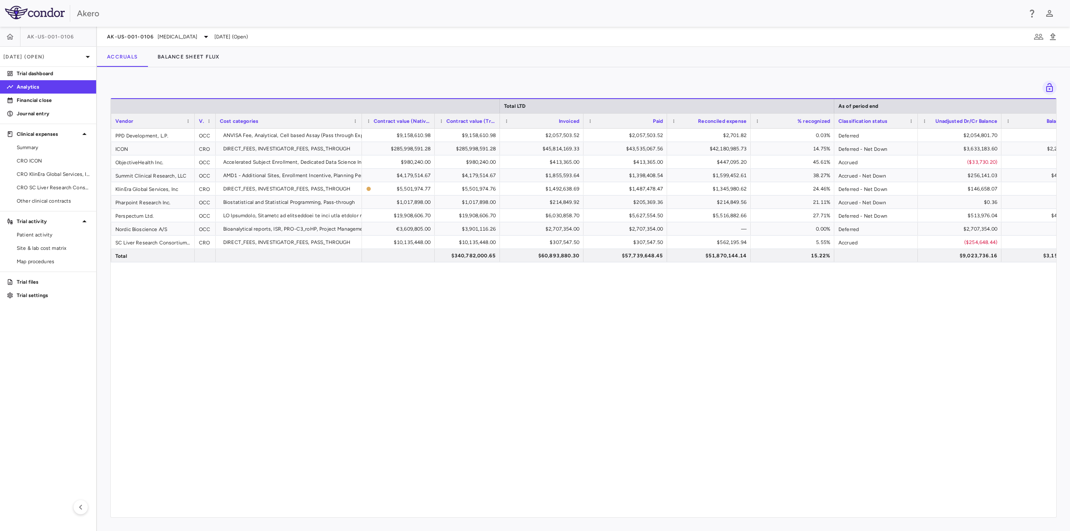
drag, startPoint x: 517, startPoint y: 120, endPoint x: 498, endPoint y: 120, distance: 18.4
click at [498, 120] on div at bounding box center [499, 121] width 3 height 15
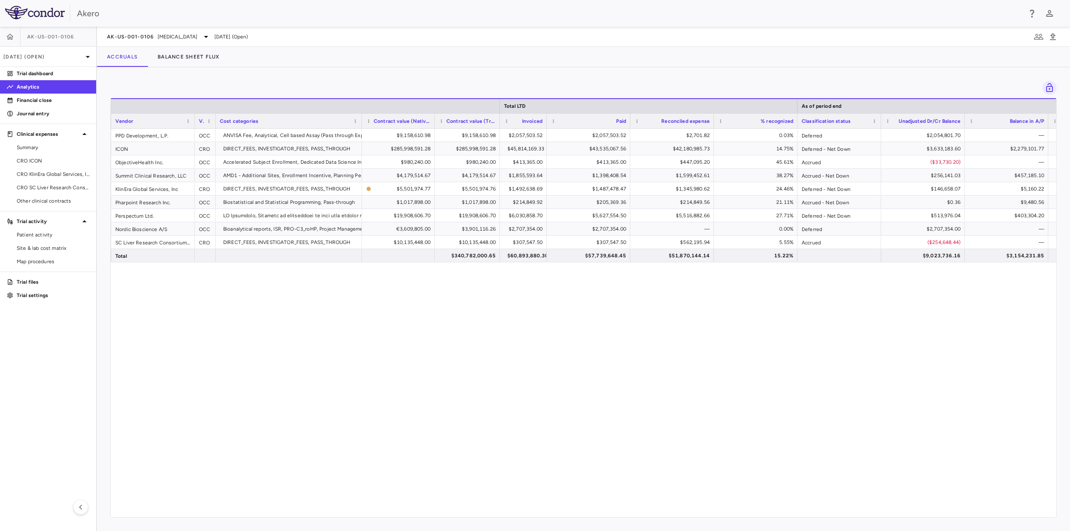
drag, startPoint x: 582, startPoint y: 120, endPoint x: 546, endPoint y: 120, distance: 36.8
click at [546, 120] on div at bounding box center [546, 121] width 3 height 15
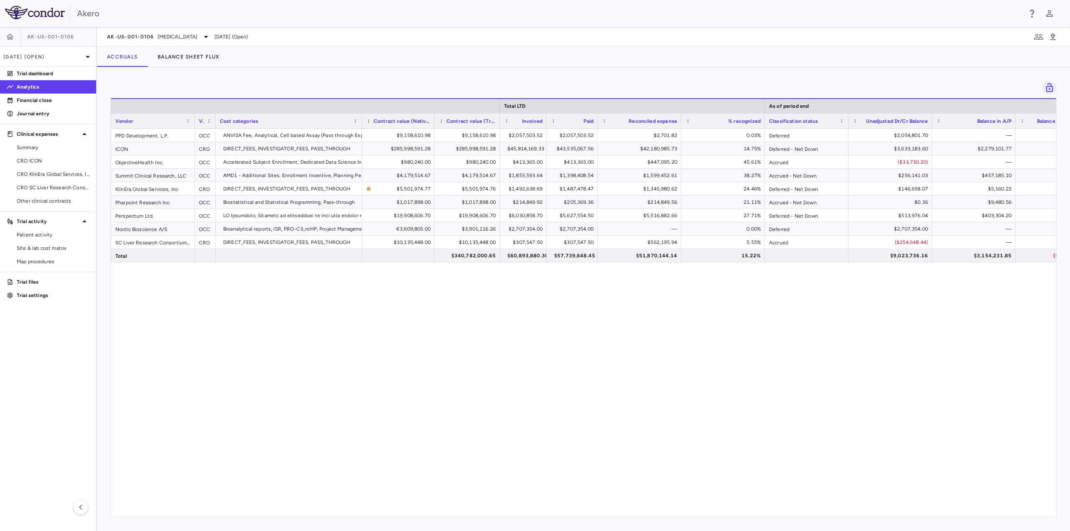
drag, startPoint x: 630, startPoint y: 120, endPoint x: 597, endPoint y: 120, distance: 32.6
click at [597, 120] on div at bounding box center [597, 121] width 3 height 15
click at [730, 367] on div "5559 Accrued Purchases PPD Development, L.P. OCC ANVISA Fee, Analytical, Cell b…" at bounding box center [584, 320] width 946 height 383
click at [765, 105] on div at bounding box center [764, 106] width 3 height 14
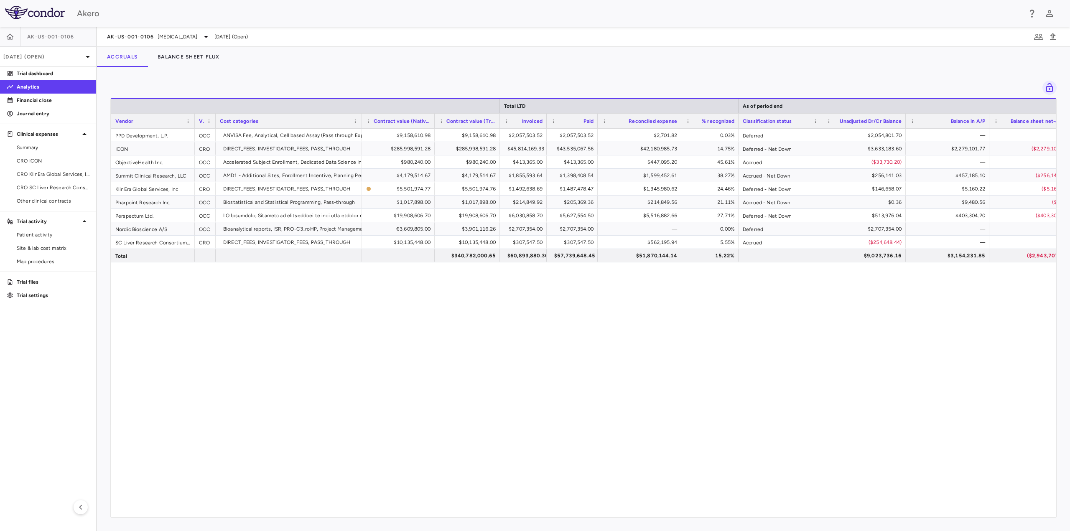
drag, startPoint x: 764, startPoint y: 120, endPoint x: 737, endPoint y: 121, distance: 26.8
click at [737, 121] on div at bounding box center [738, 121] width 3 height 15
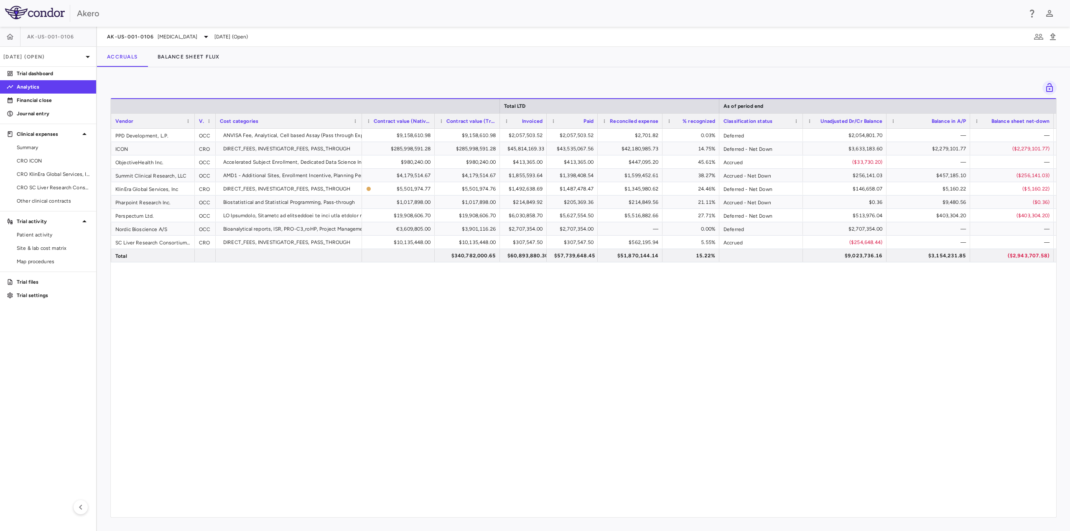
drag, startPoint x: 681, startPoint y: 120, endPoint x: 662, endPoint y: 118, distance: 18.9
click at [662, 118] on div at bounding box center [662, 121] width 3 height 15
drag, startPoint x: 802, startPoint y: 118, endPoint x: 787, endPoint y: 118, distance: 15.5
click at [790, 118] on div at bounding box center [791, 121] width 3 height 15
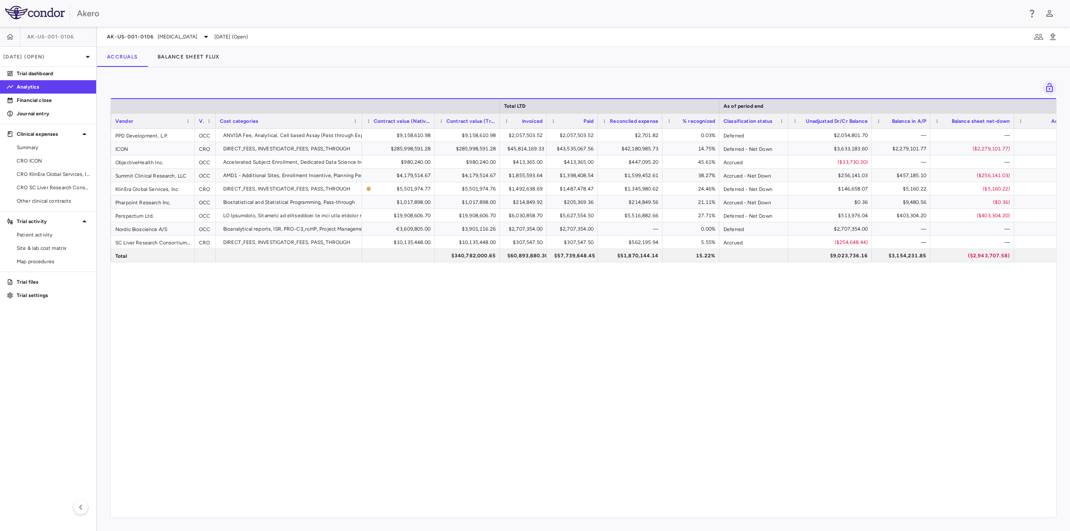
click at [929, 120] on div at bounding box center [930, 121] width 3 height 15
click at [794, 425] on div "5559 Accrued Purchases PPD Development, L.P. OCC ANVISA Fee, Analytical, Cell b…" at bounding box center [584, 320] width 946 height 383
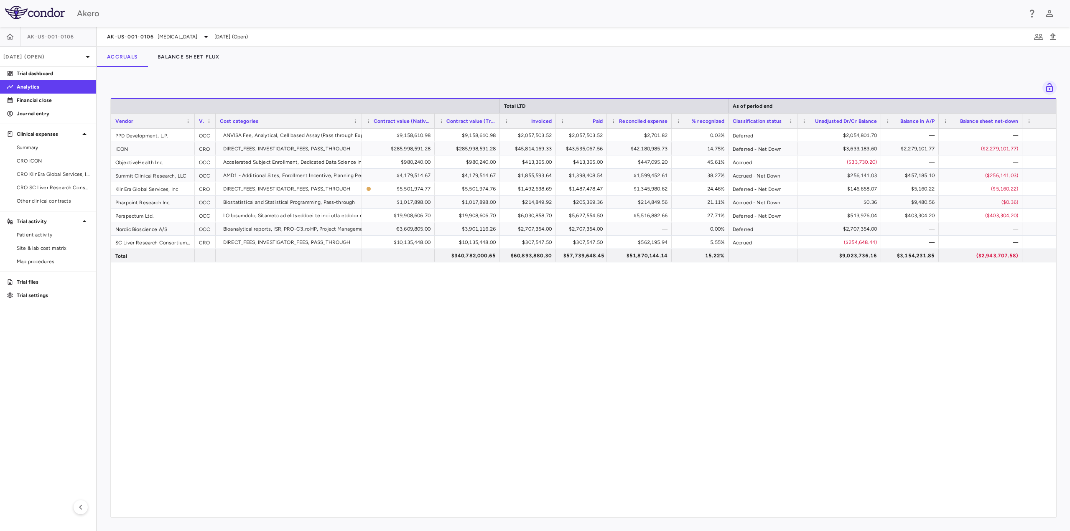
drag, startPoint x: 546, startPoint y: 120, endPoint x: 549, endPoint y: 204, distance: 83.7
click at [555, 119] on div at bounding box center [555, 121] width 3 height 15
click at [551, 332] on div "5559 Accrued Purchases PPD Development, L.P. OCC ANVISA Fee, Analytical, Cell b…" at bounding box center [584, 320] width 946 height 383
click at [738, 344] on div "5559 Accrued Purchases PPD Development, L.P. OCC ANVISA Fee, Analytical, Cell b…" at bounding box center [584, 320] width 946 height 383
click at [903, 317] on div "5559 Accrued Purchases PPD Development, L.P. OCC ANVISA Fee, Analytical, Cell b…" at bounding box center [584, 320] width 946 height 383
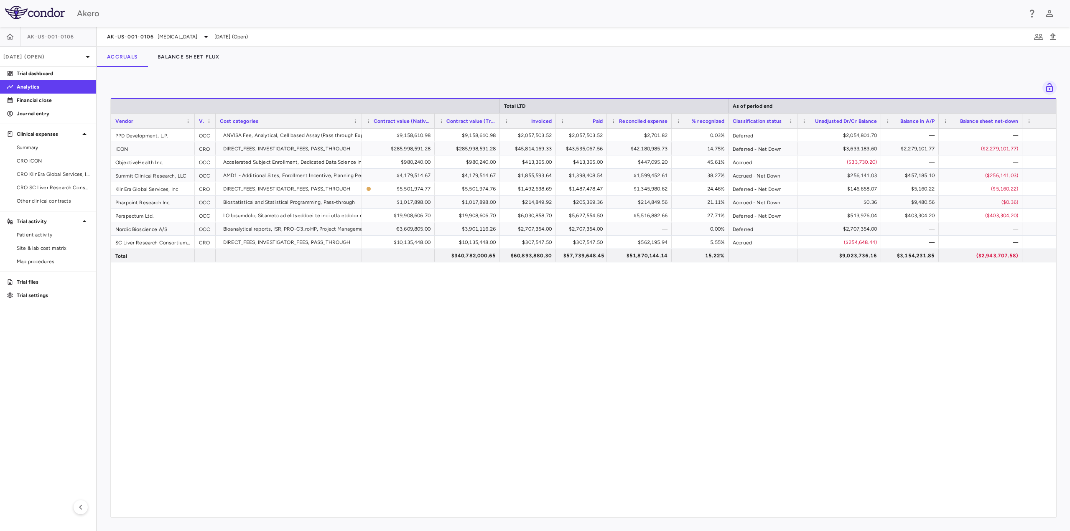
click at [881, 365] on div "5559 Accrued Purchases PPD Development, L.P. OCC ANVISA Fee, Analytical, Cell b…" at bounding box center [584, 320] width 946 height 383
click at [43, 160] on span "CRO ICON" at bounding box center [53, 161] width 73 height 8
